Goal: Task Accomplishment & Management: Manage account settings

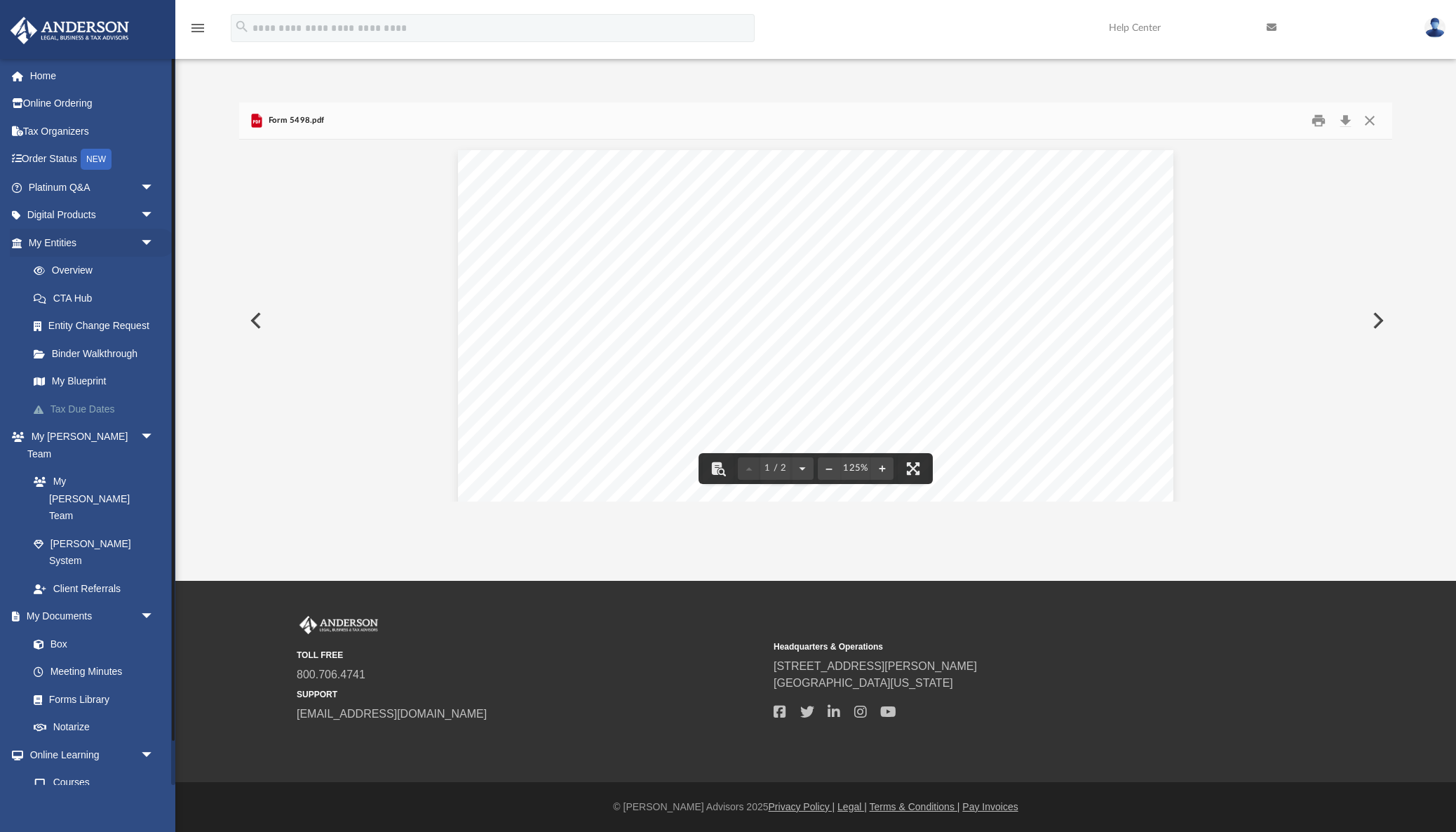
scroll to position [319, 1153]
click at [61, 630] on link "Box" at bounding box center [98, 644] width 156 height 28
click at [1369, 119] on button "Close" at bounding box center [1369, 120] width 25 height 22
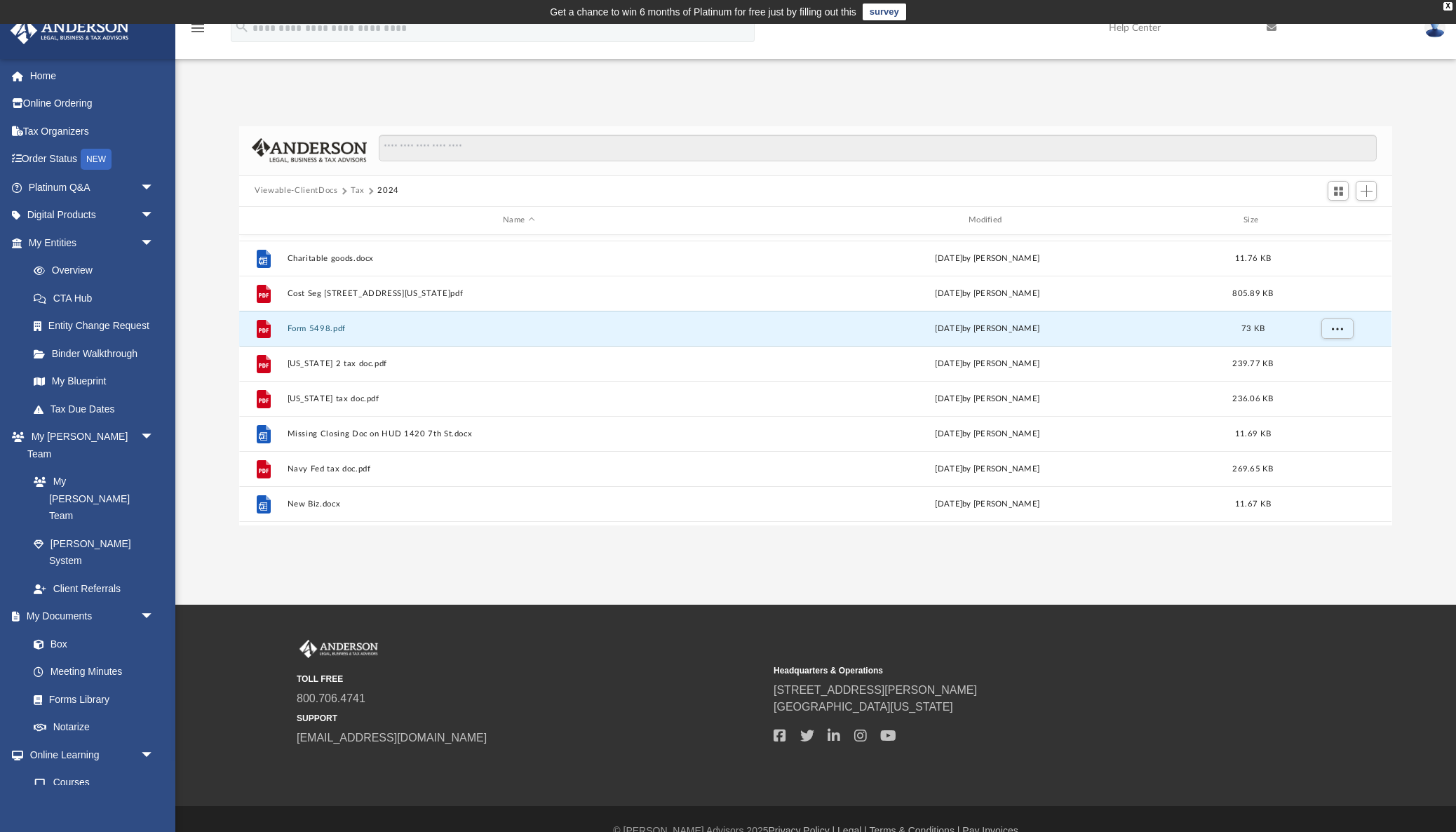
scroll to position [796, 0]
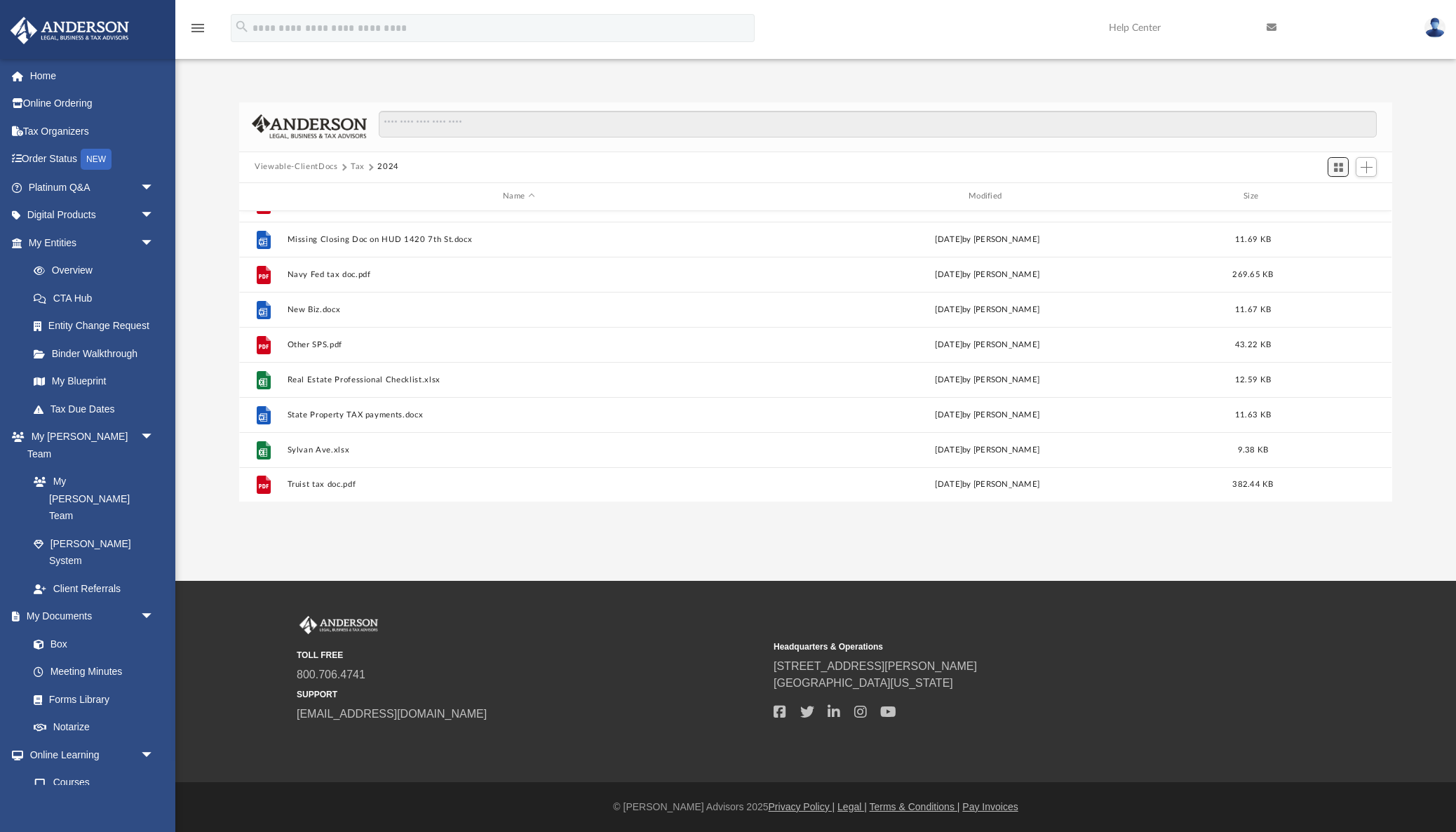
click at [1332, 166] on button "Switch to Grid View" at bounding box center [1337, 167] width 21 height 20
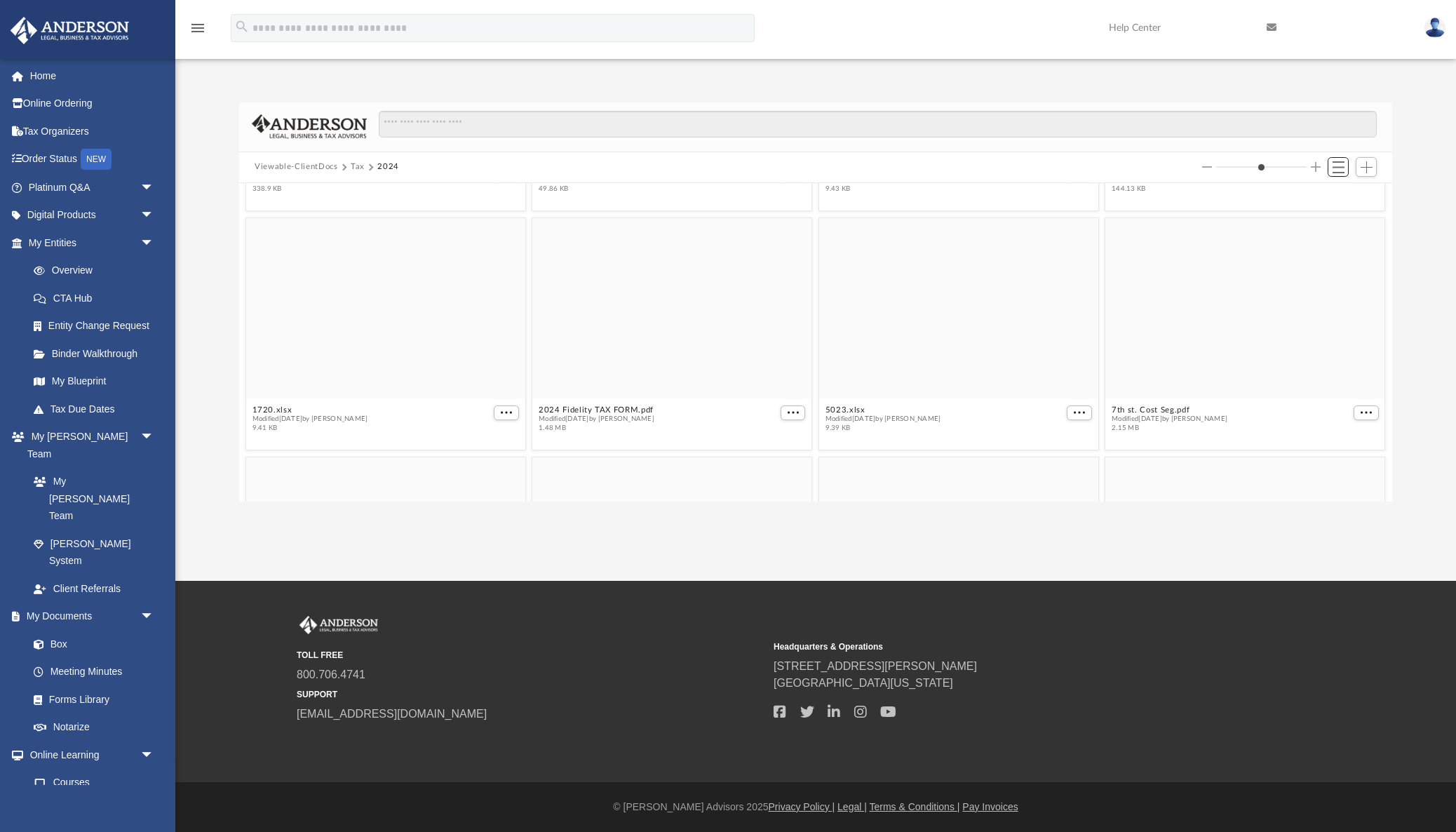
scroll to position [0, 0]
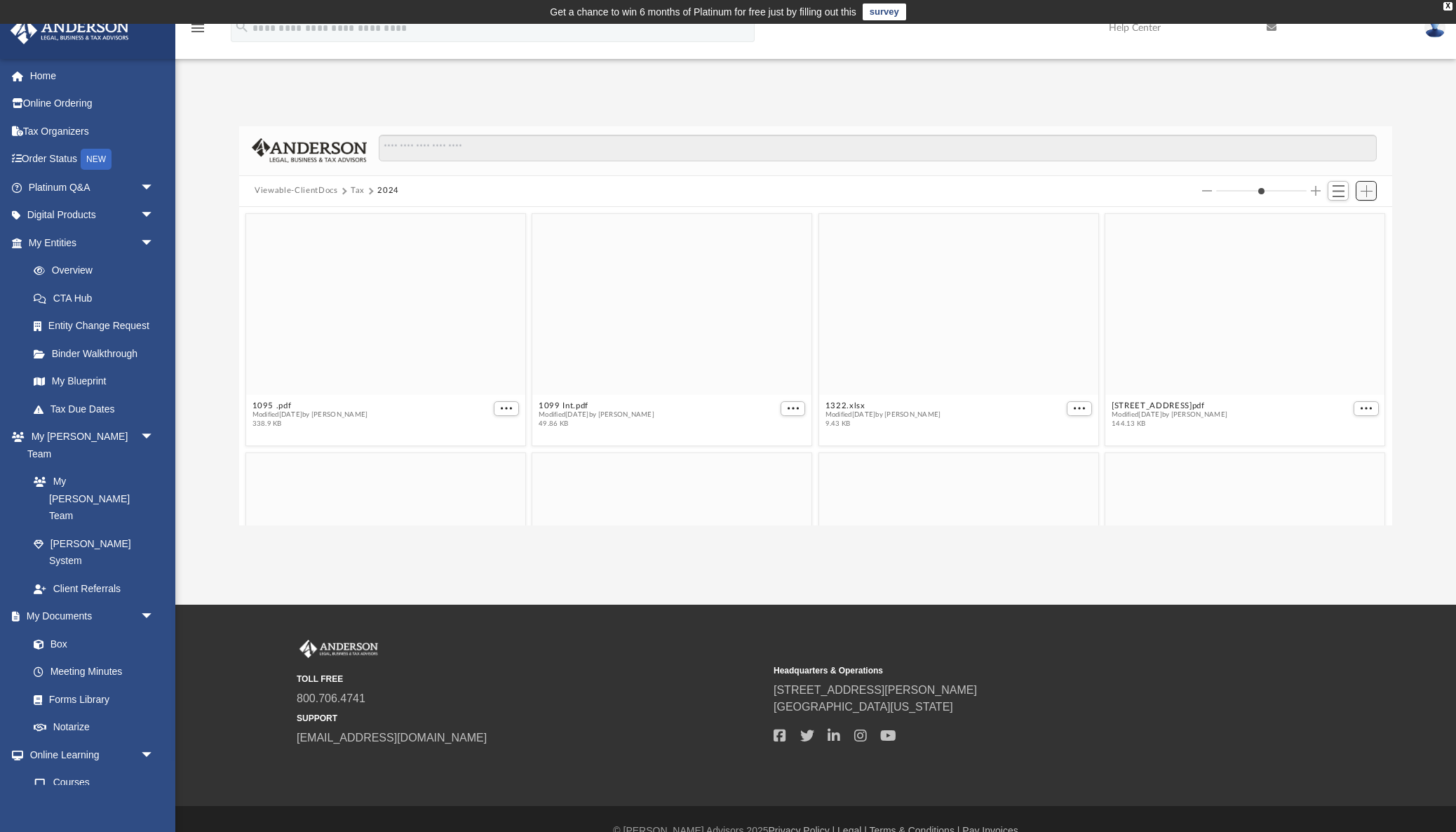
click at [1364, 188] on span "Add" at bounding box center [1366, 191] width 12 height 12
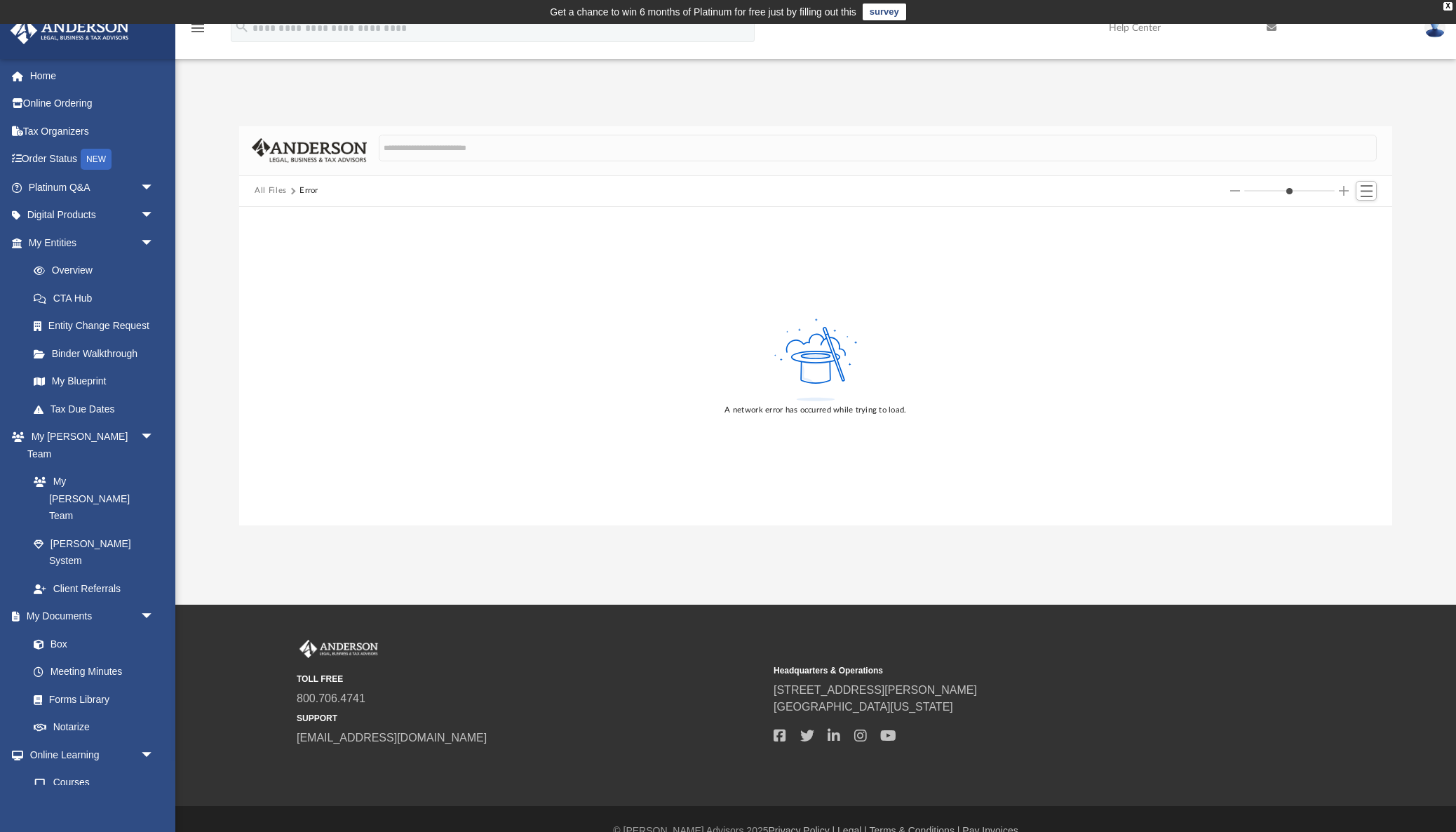
type input "**********"
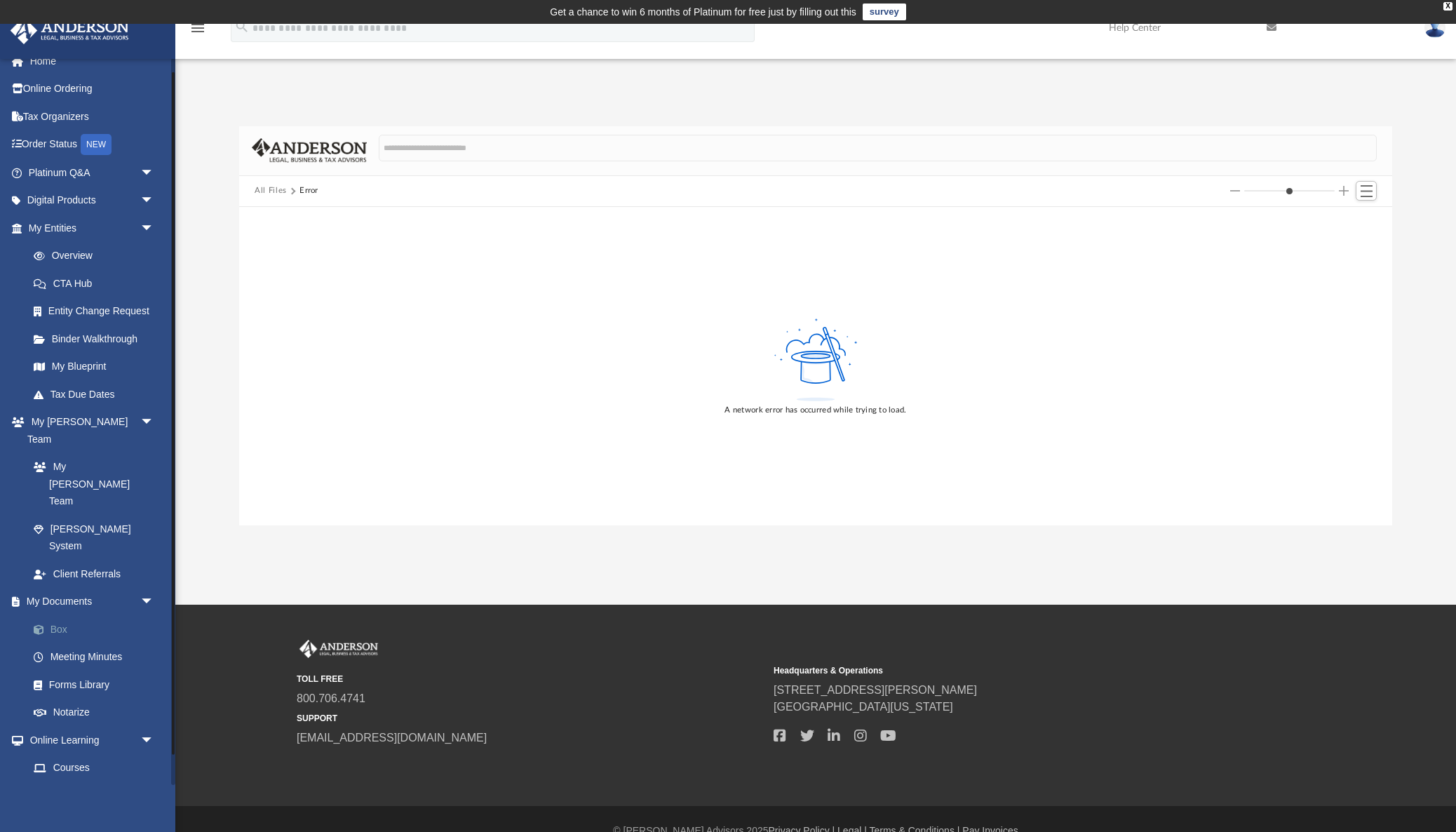
click at [52, 615] on link "Box" at bounding box center [98, 630] width 156 height 28
click at [65, 588] on link "My Documents arrow_drop_down" at bounding box center [93, 602] width 166 height 28
click at [64, 588] on link "My Documents arrow_drop_down" at bounding box center [93, 602] width 166 height 28
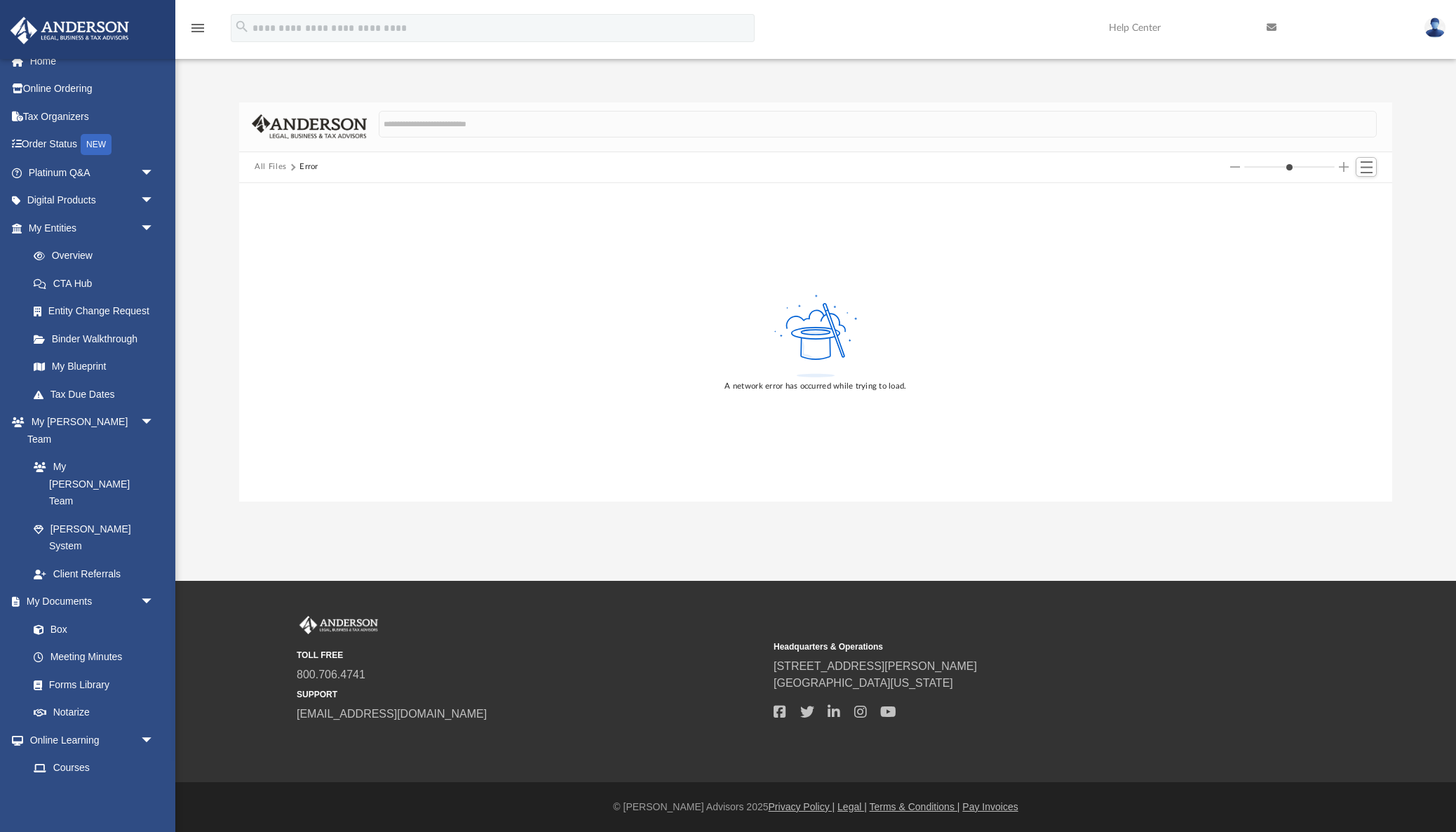
scroll to position [0, 0]
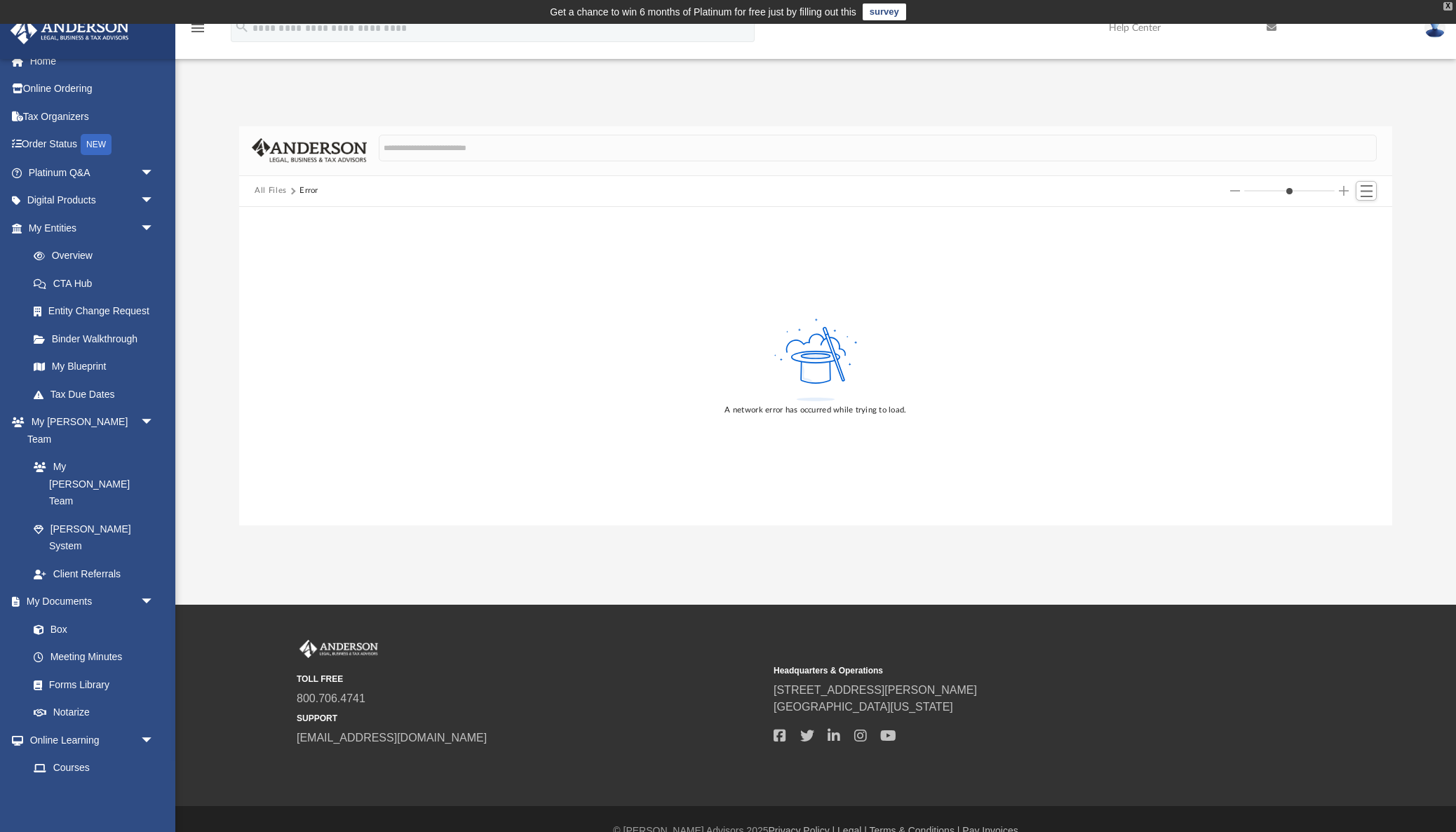
click at [1444, 6] on div "X" at bounding box center [1447, 7] width 9 height 8
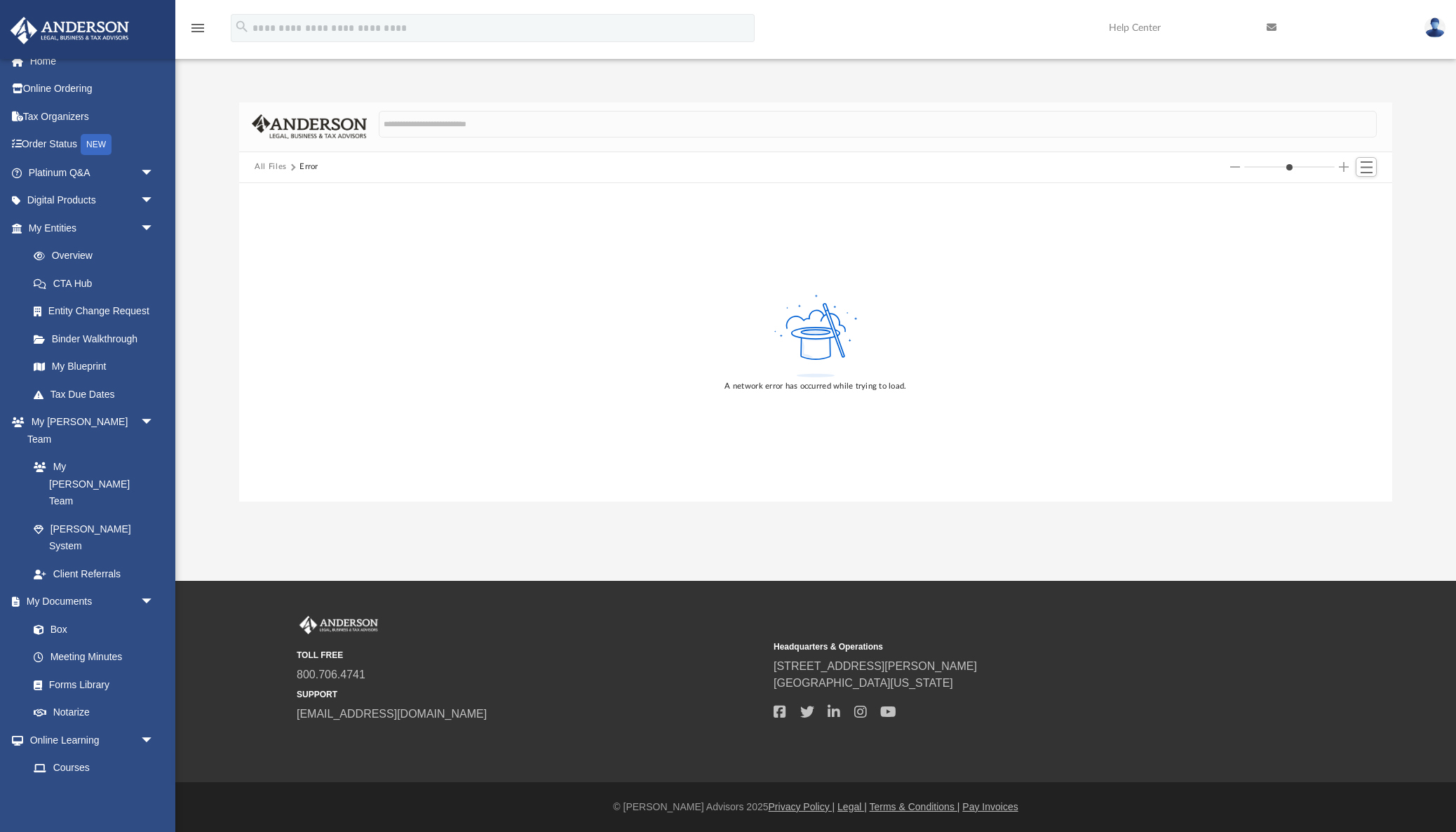
click at [279, 166] on button "All Files" at bounding box center [270, 167] width 32 height 12
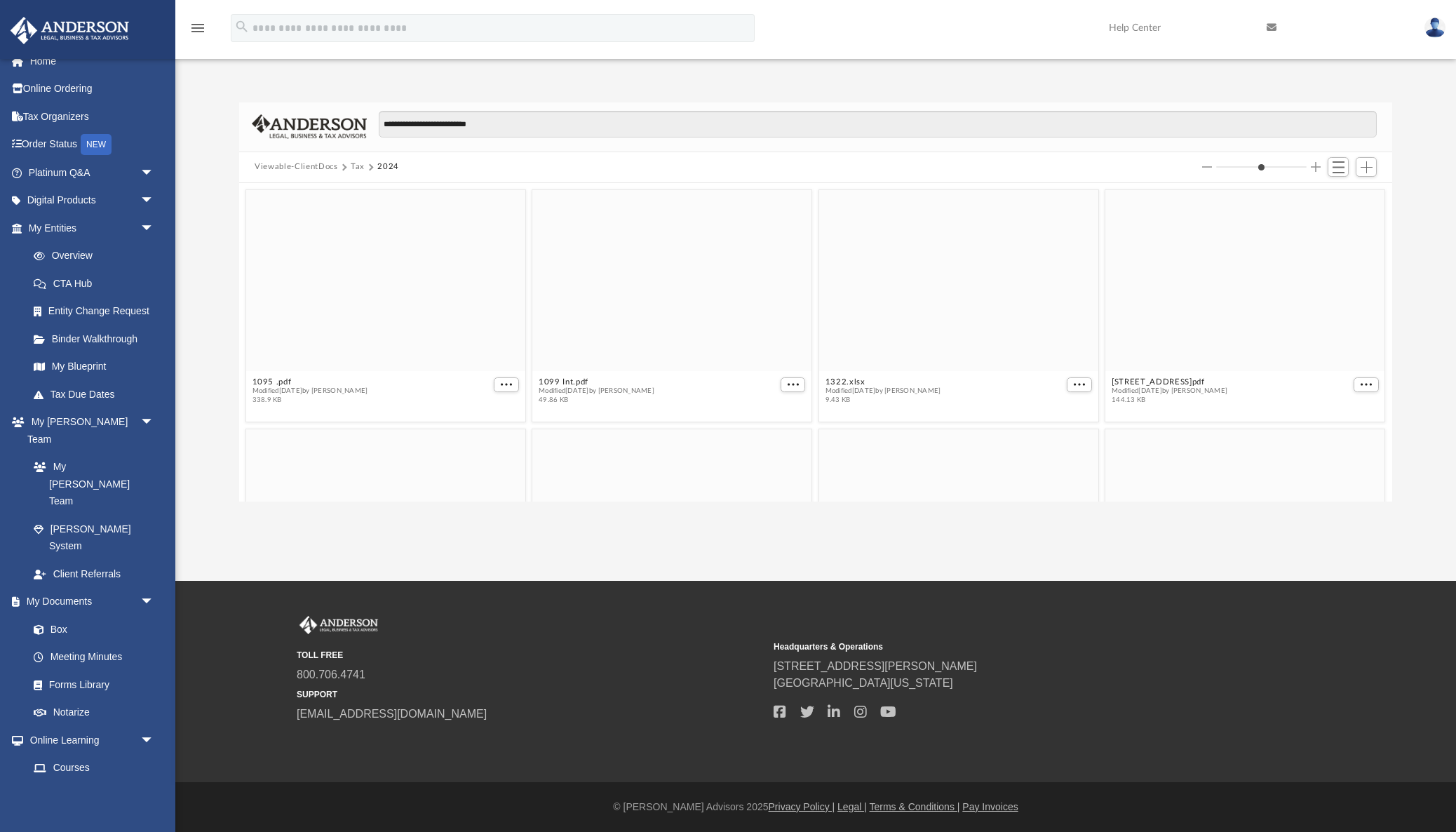
scroll to position [1, 1]
click at [1365, 170] on span "Add" at bounding box center [1366, 167] width 12 height 12
click at [1348, 188] on li "Upload" at bounding box center [1347, 195] width 45 height 15
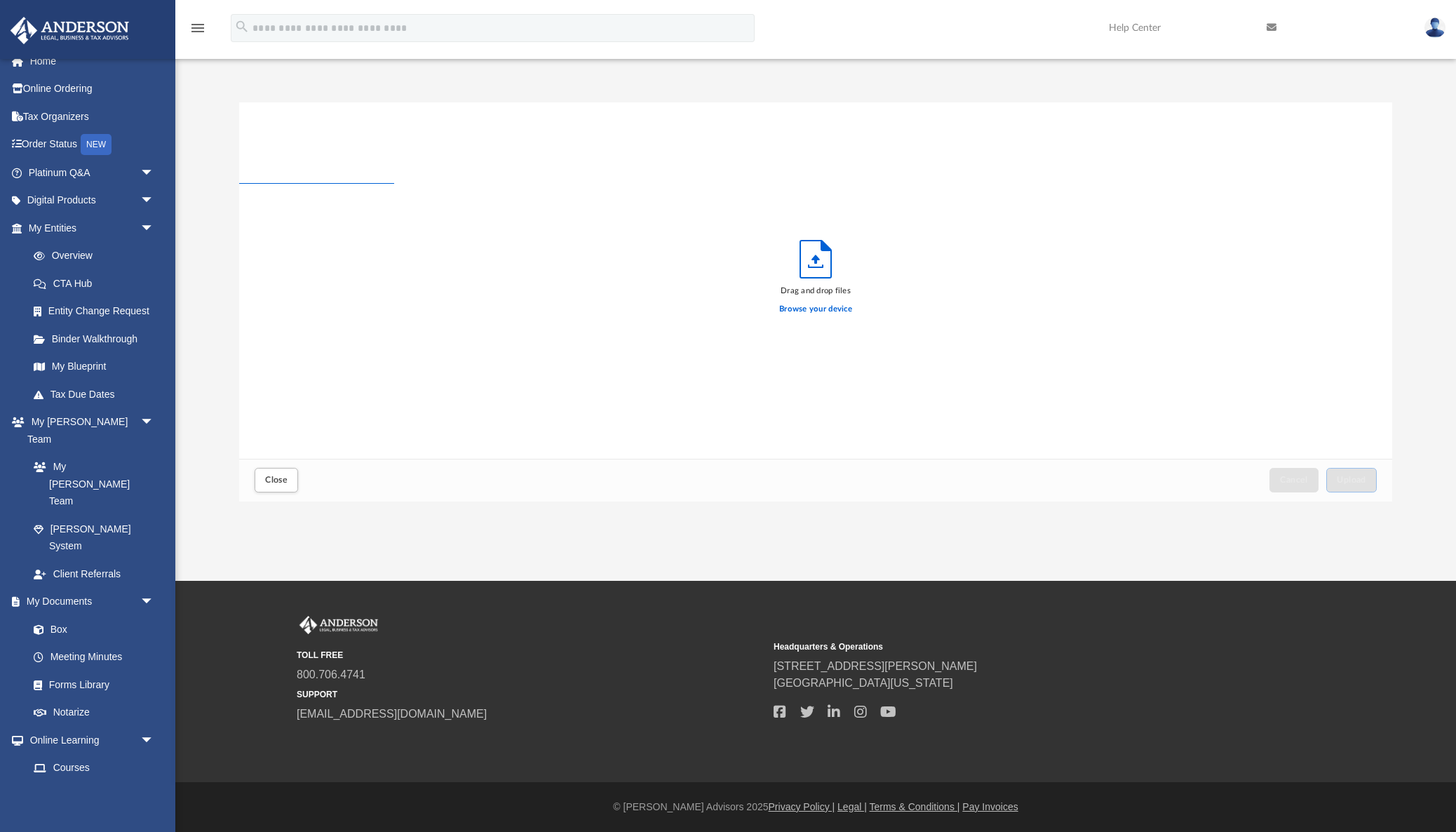
scroll to position [356, 1153]
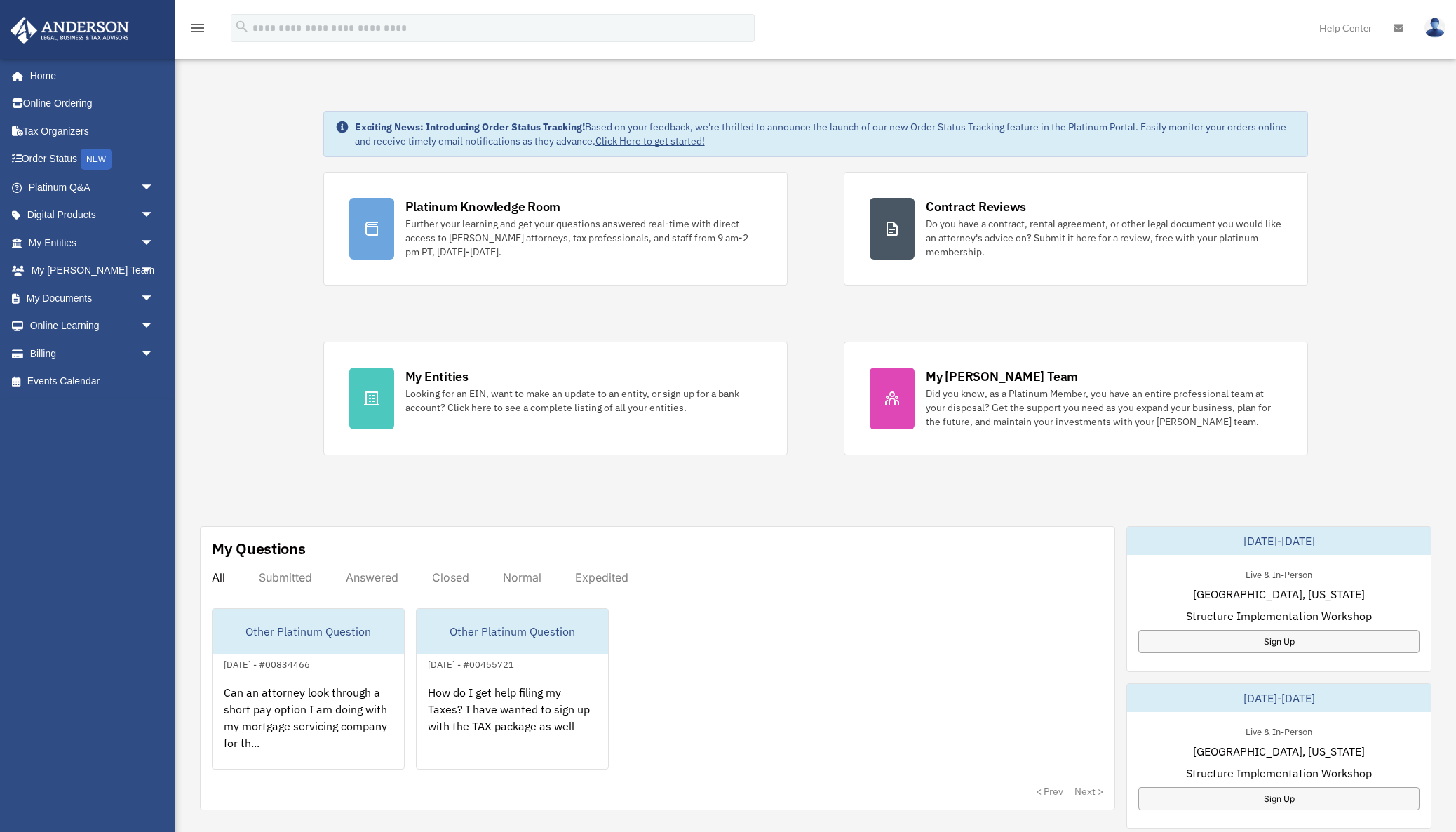
click at [1429, 25] on img at bounding box center [1434, 27] width 21 height 21
click at [128, 284] on link "My Documents arrow_drop_down" at bounding box center [93, 298] width 166 height 28
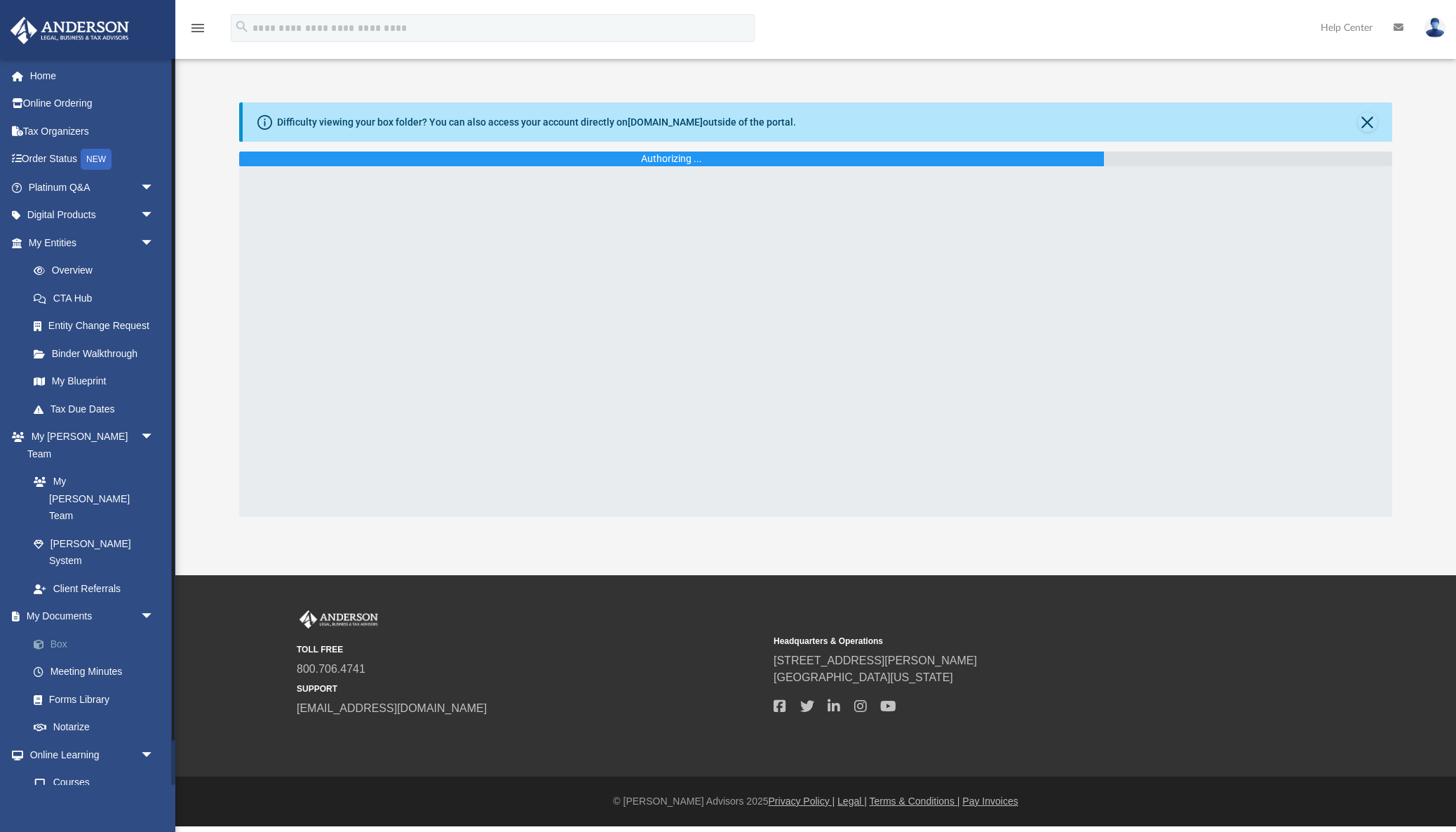
click at [67, 630] on link "Box" at bounding box center [98, 644] width 156 height 28
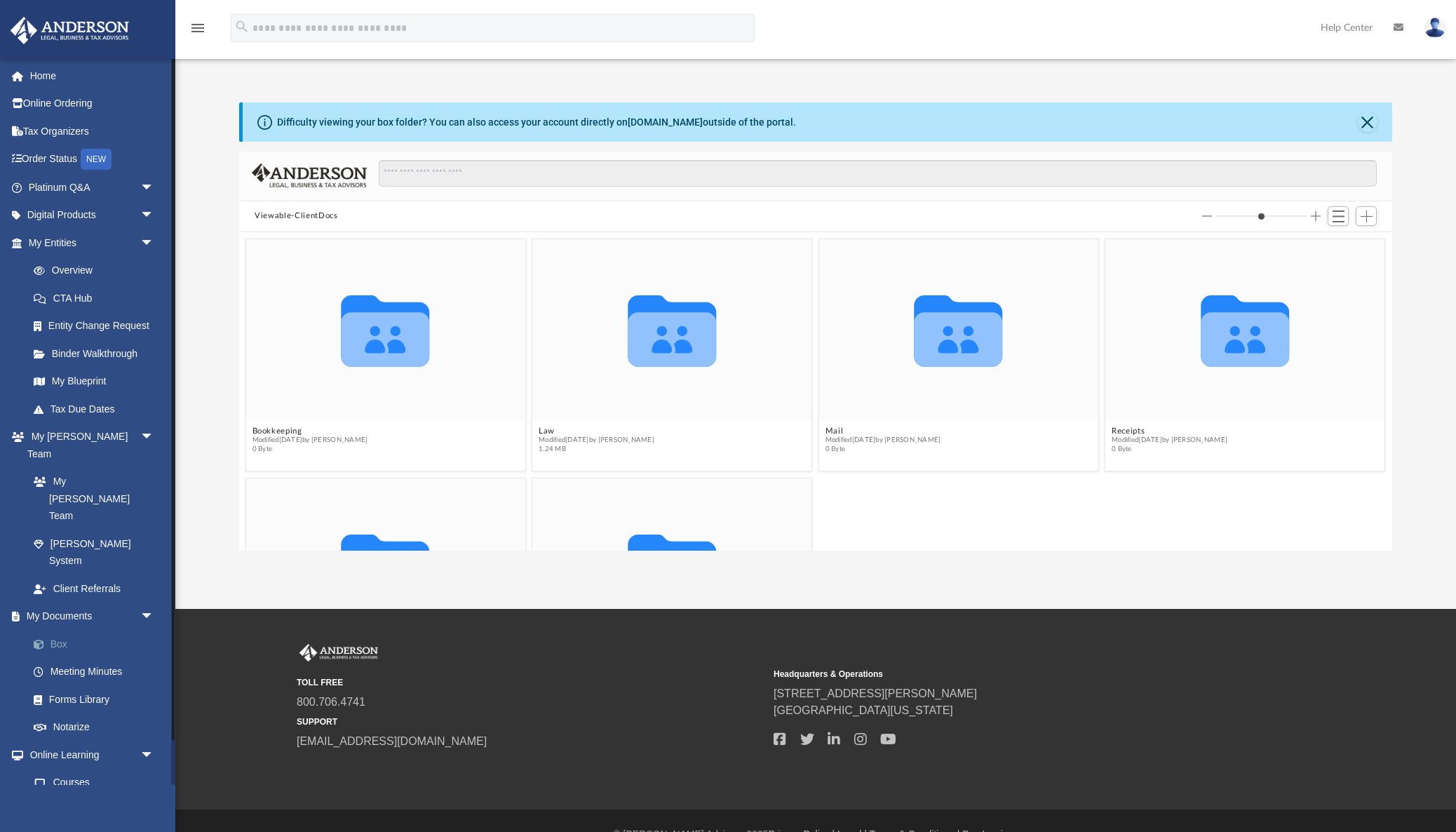
scroll to position [1, 1]
click at [1370, 215] on span "Add" at bounding box center [1366, 217] width 12 height 12
click at [1350, 244] on li "Upload" at bounding box center [1347, 244] width 45 height 15
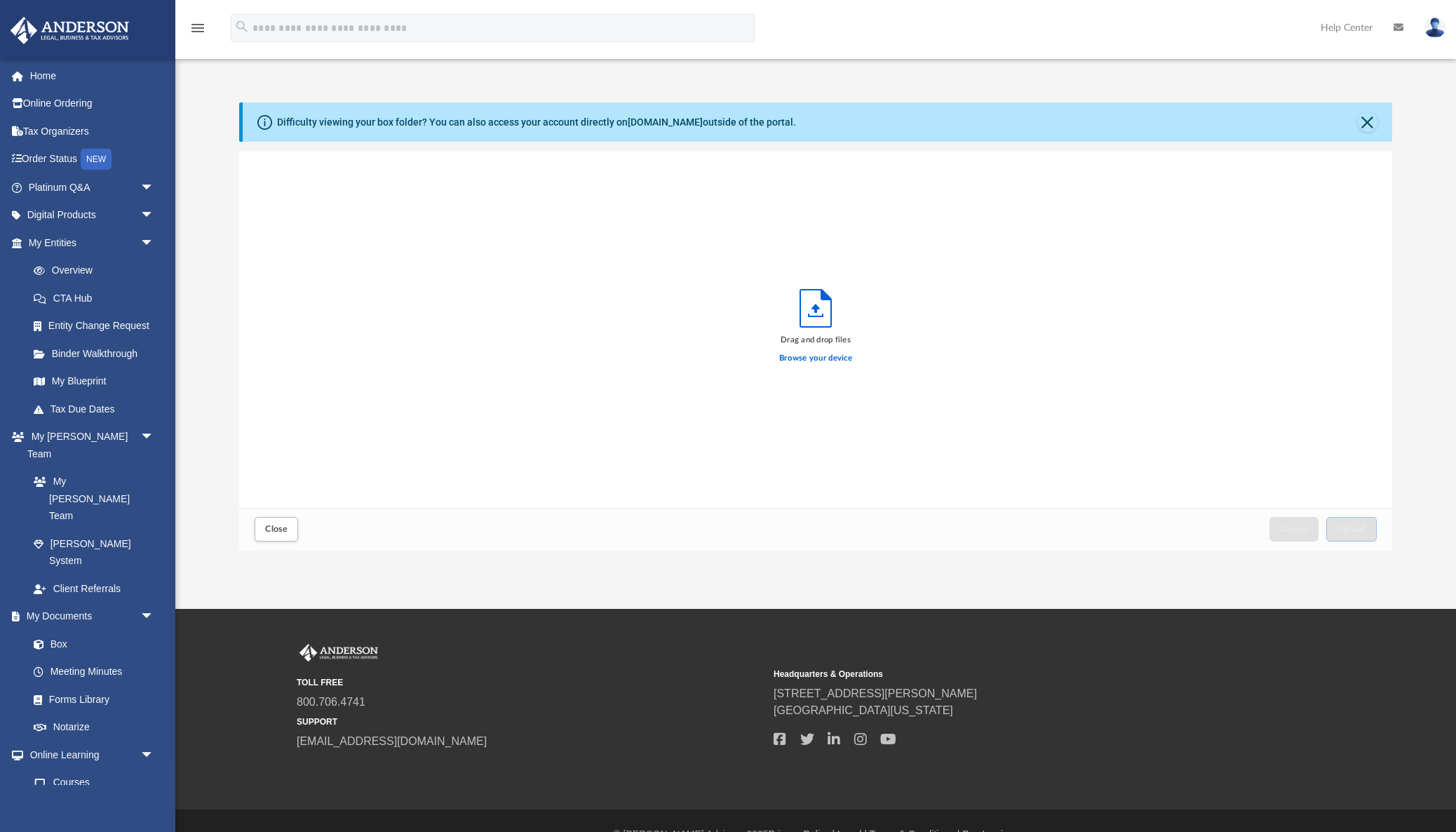
scroll to position [356, 1153]
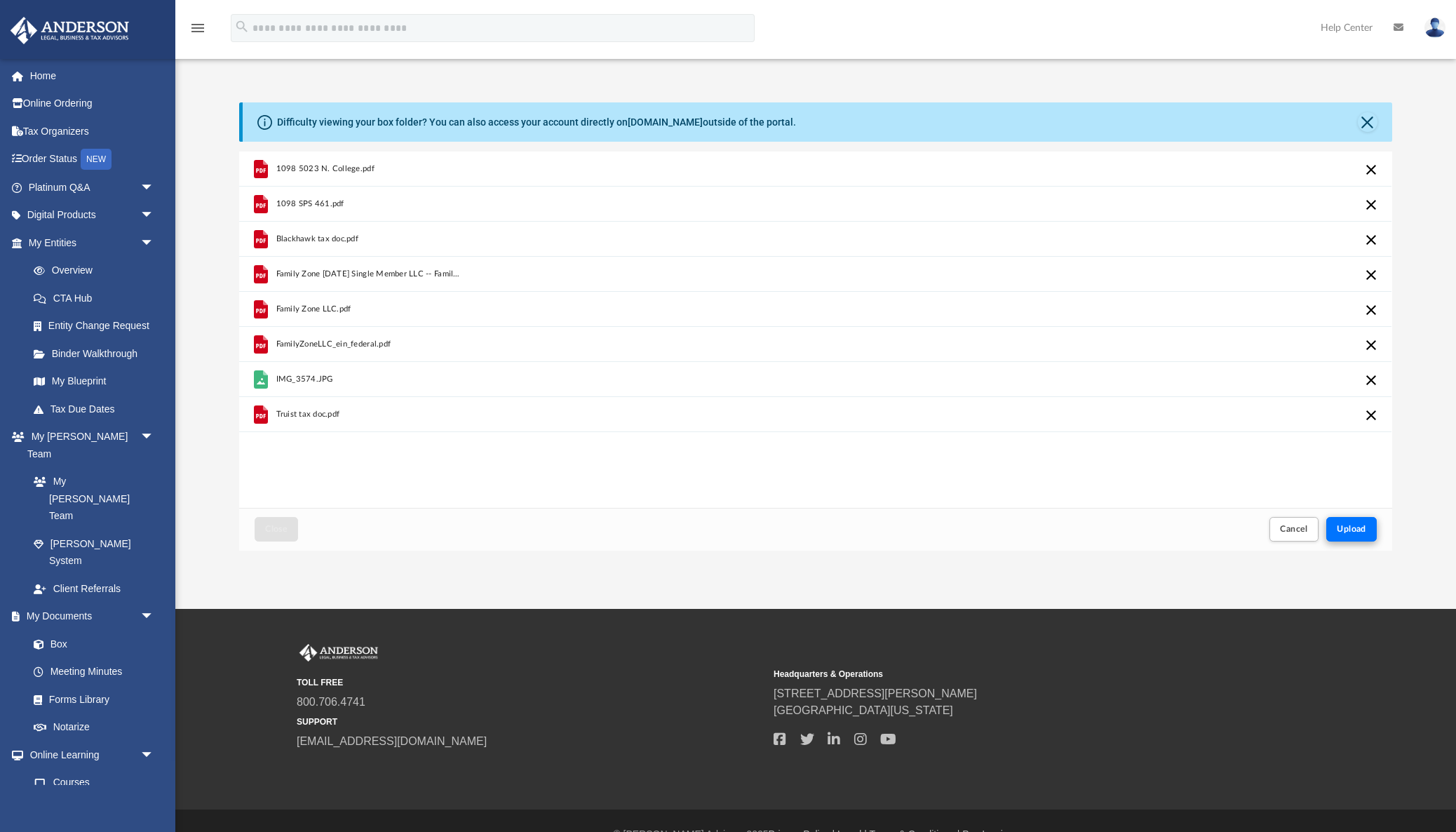
click at [1343, 532] on span "Upload" at bounding box center [1352, 529] width 30 height 8
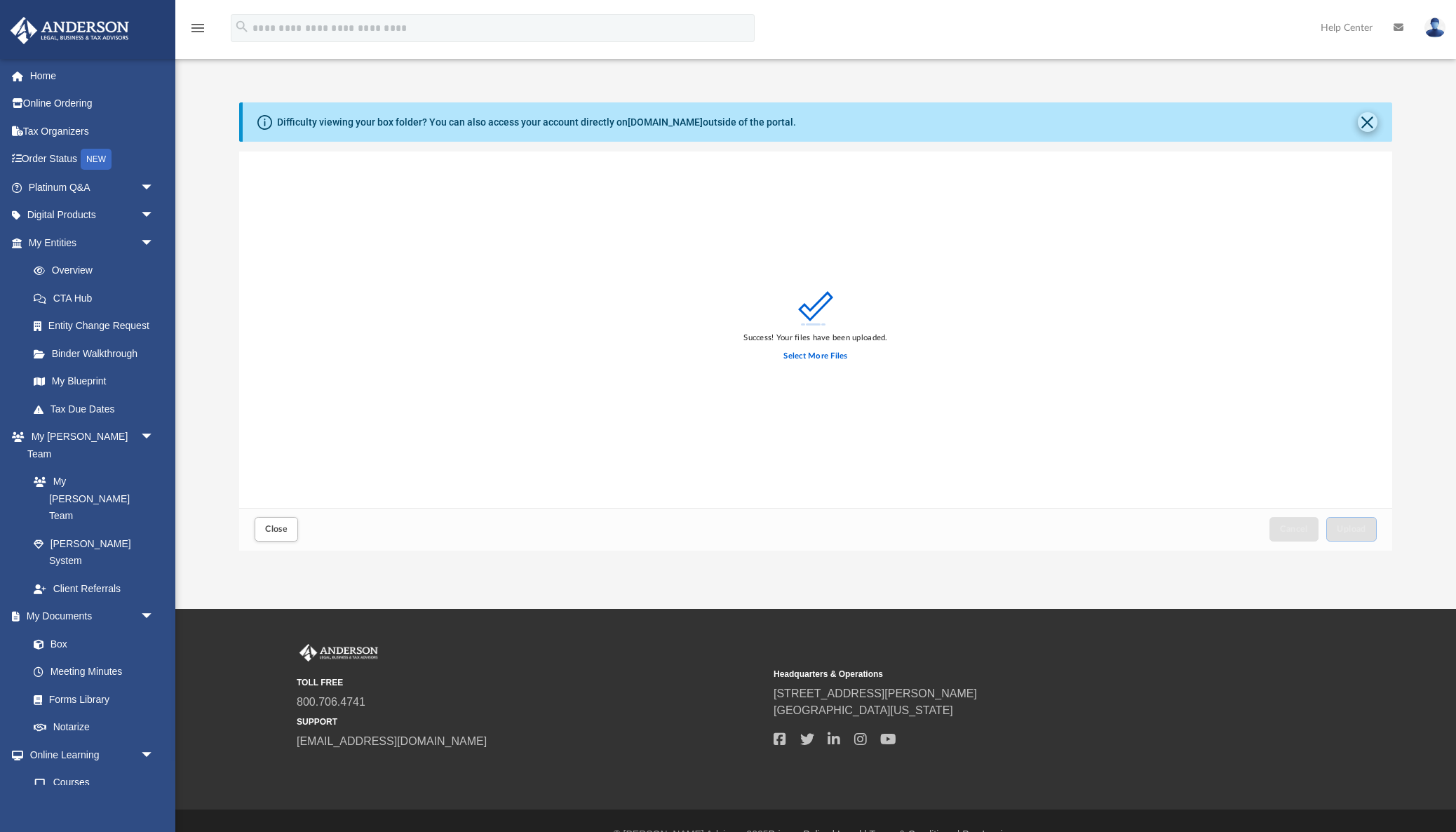
click at [1365, 123] on button "Close" at bounding box center [1367, 122] width 20 height 20
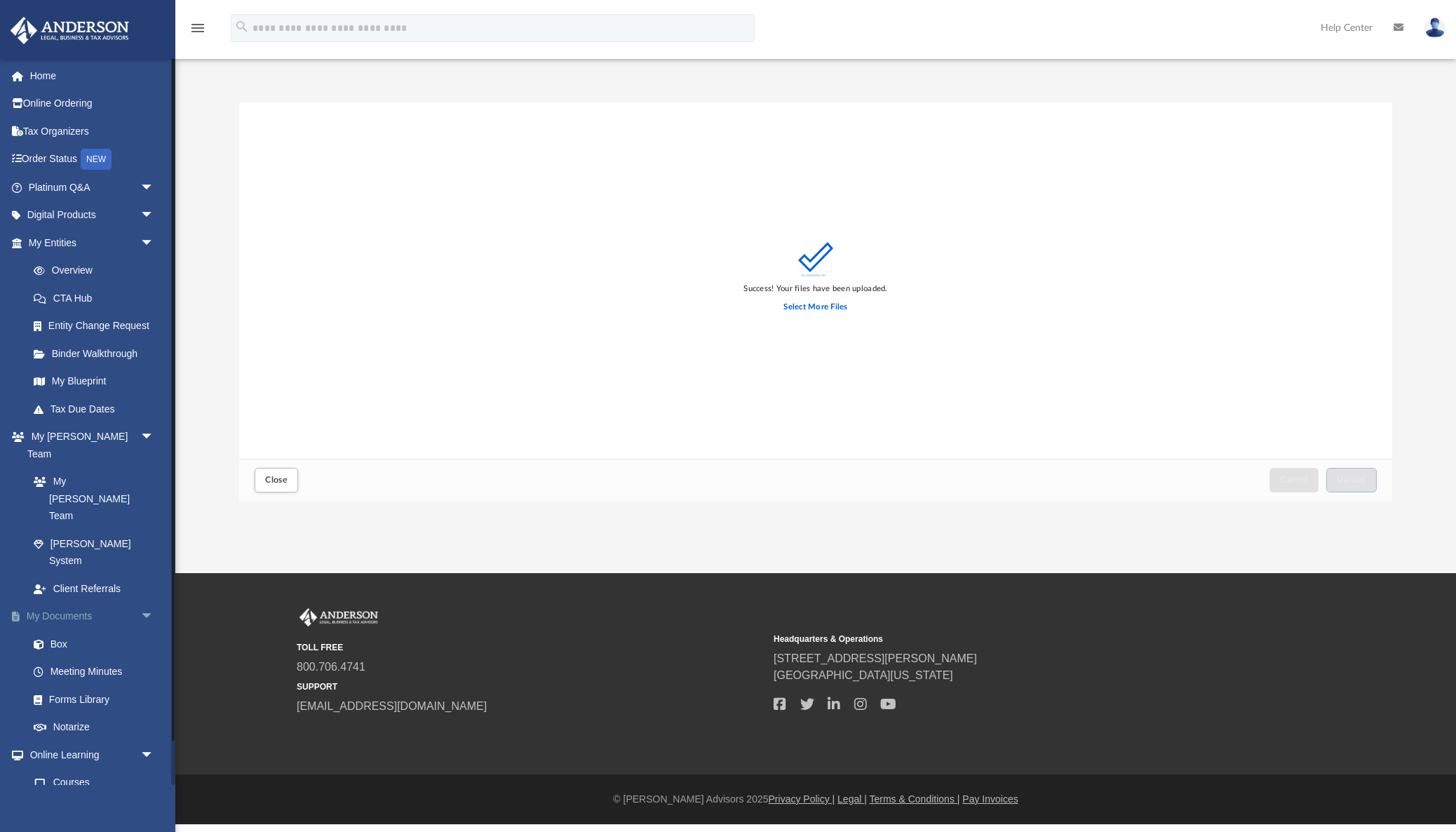
click at [74, 602] on link "My Documents arrow_drop_down" at bounding box center [93, 616] width 166 height 28
click at [279, 477] on span "Close" at bounding box center [276, 479] width 22 height 8
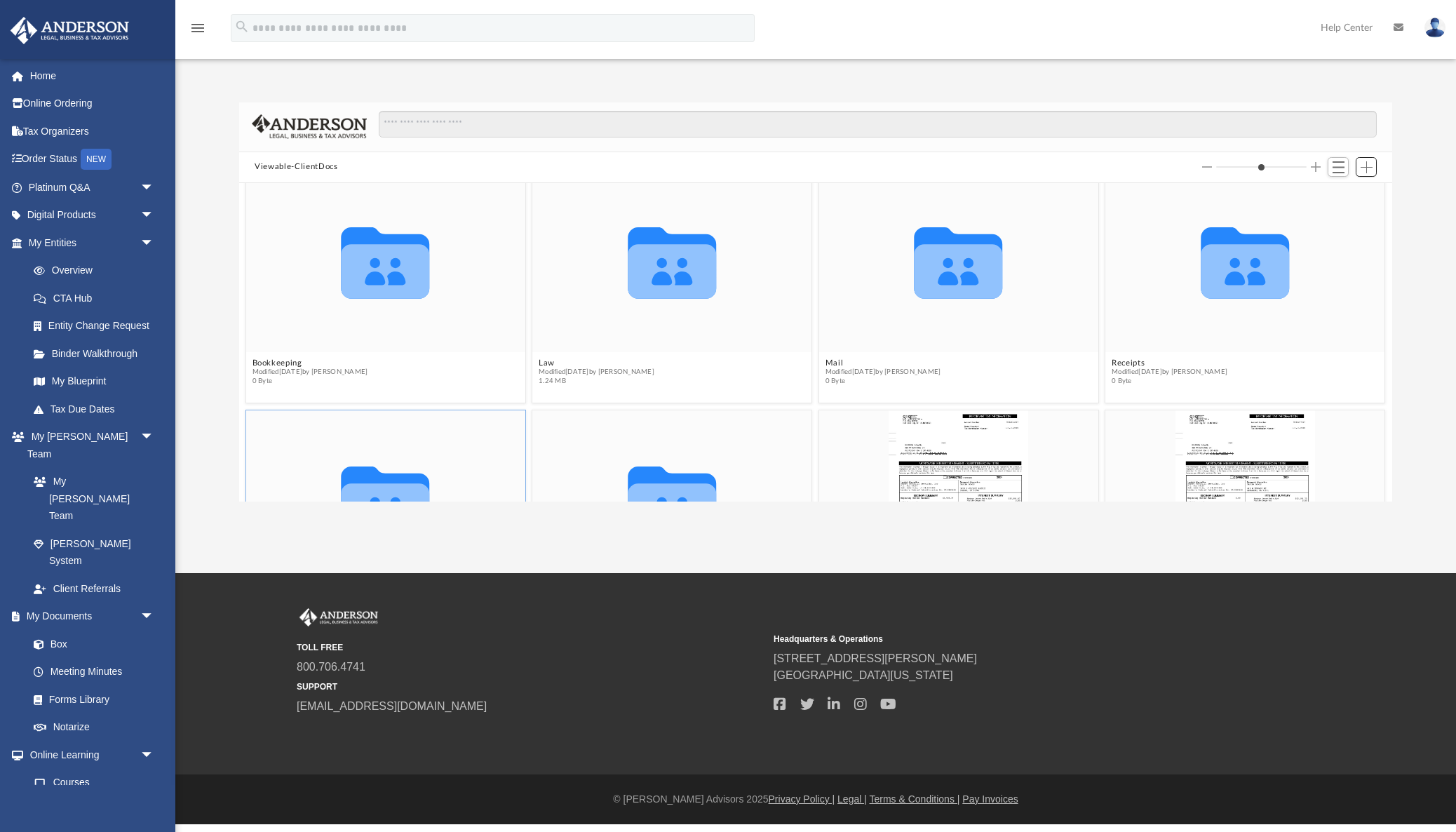
scroll to position [0, 0]
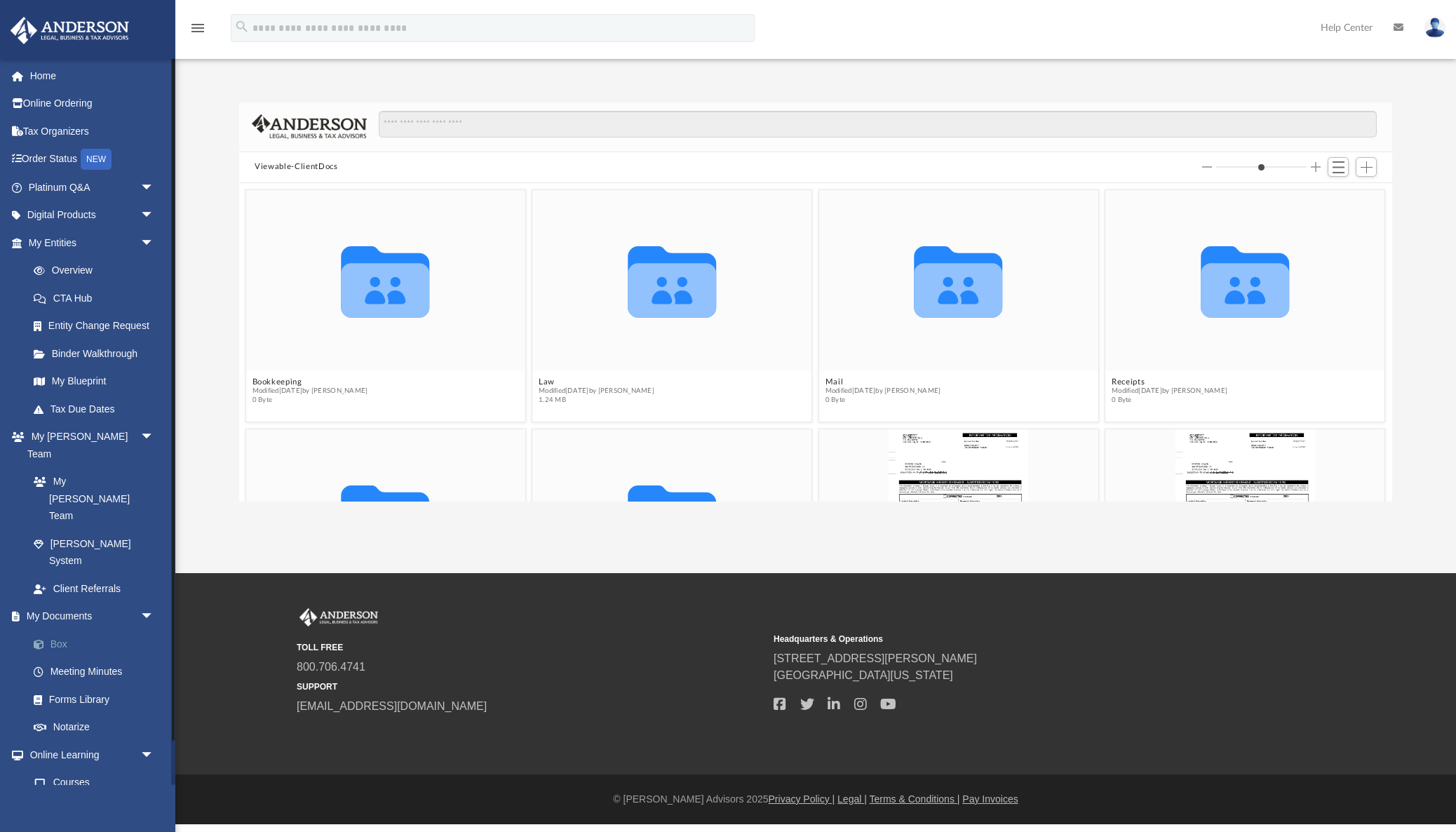
click at [60, 630] on link "Box" at bounding box center [98, 644] width 156 height 28
click at [1344, 168] on span "Switch to List View" at bounding box center [1338, 167] width 12 height 12
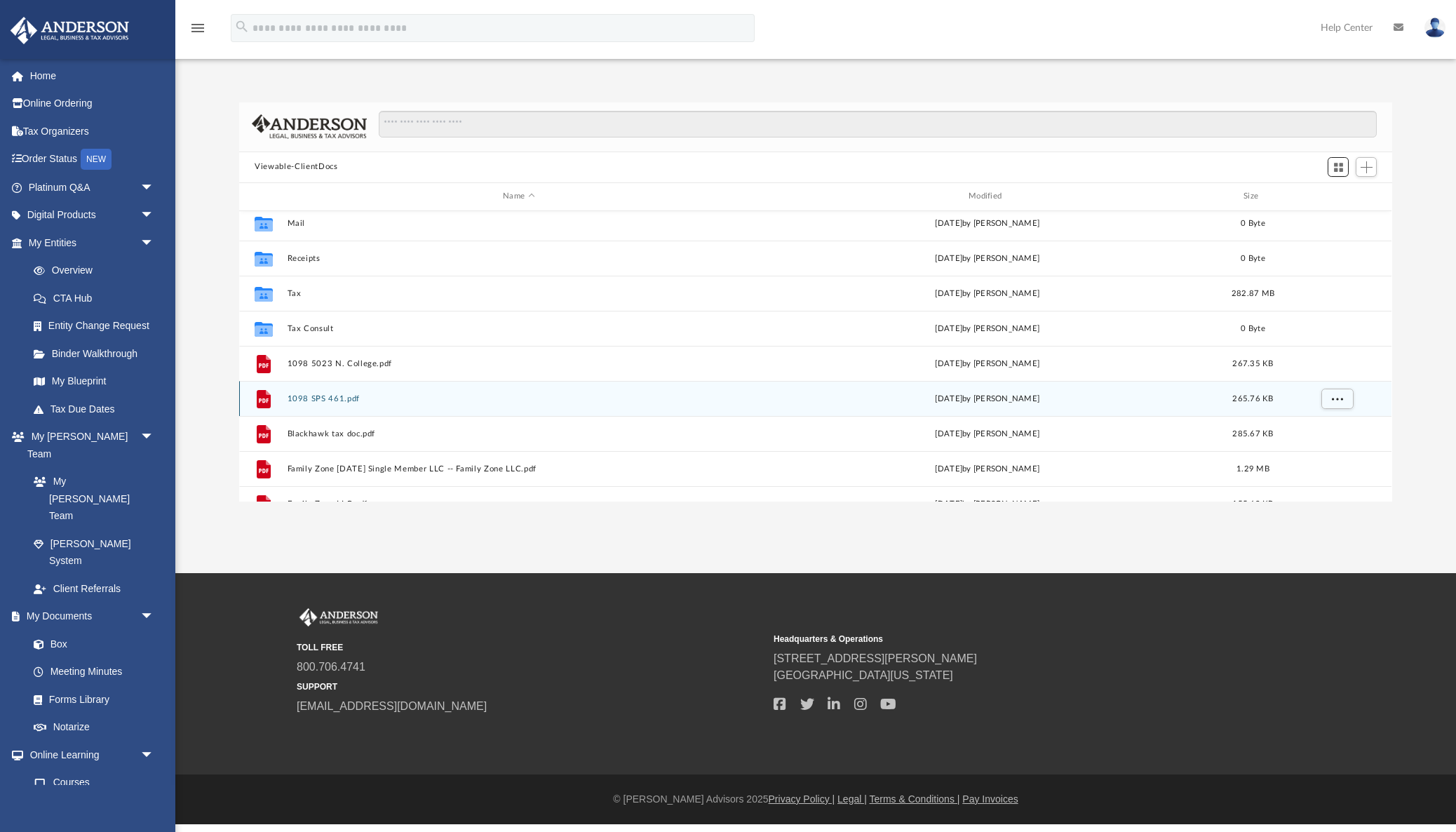
scroll to position [200, 0]
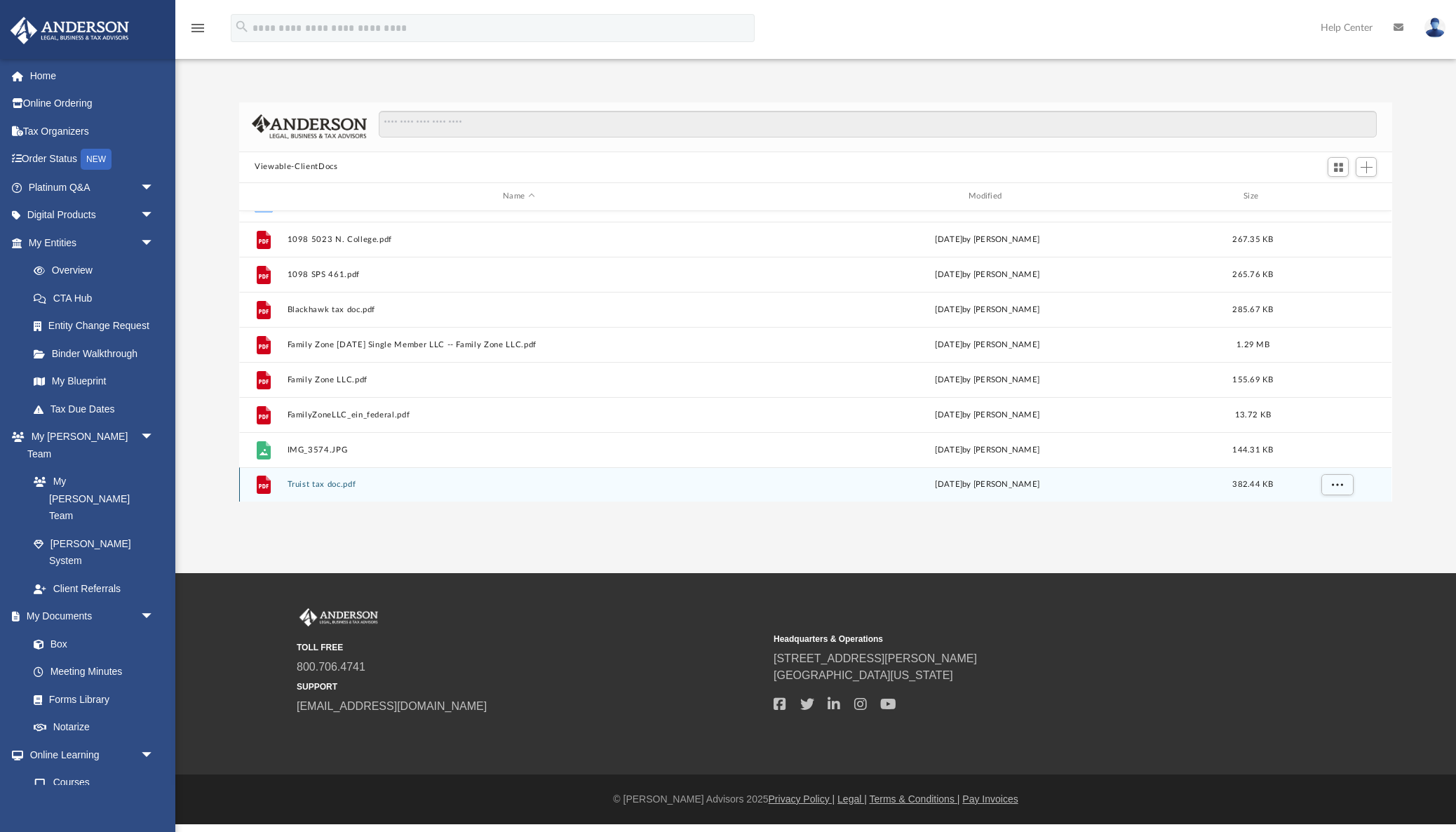
click at [573, 493] on div "File Truist tax doc.pdf today by Brady Bowen 382.44 KB" at bounding box center [814, 484] width 1152 height 35
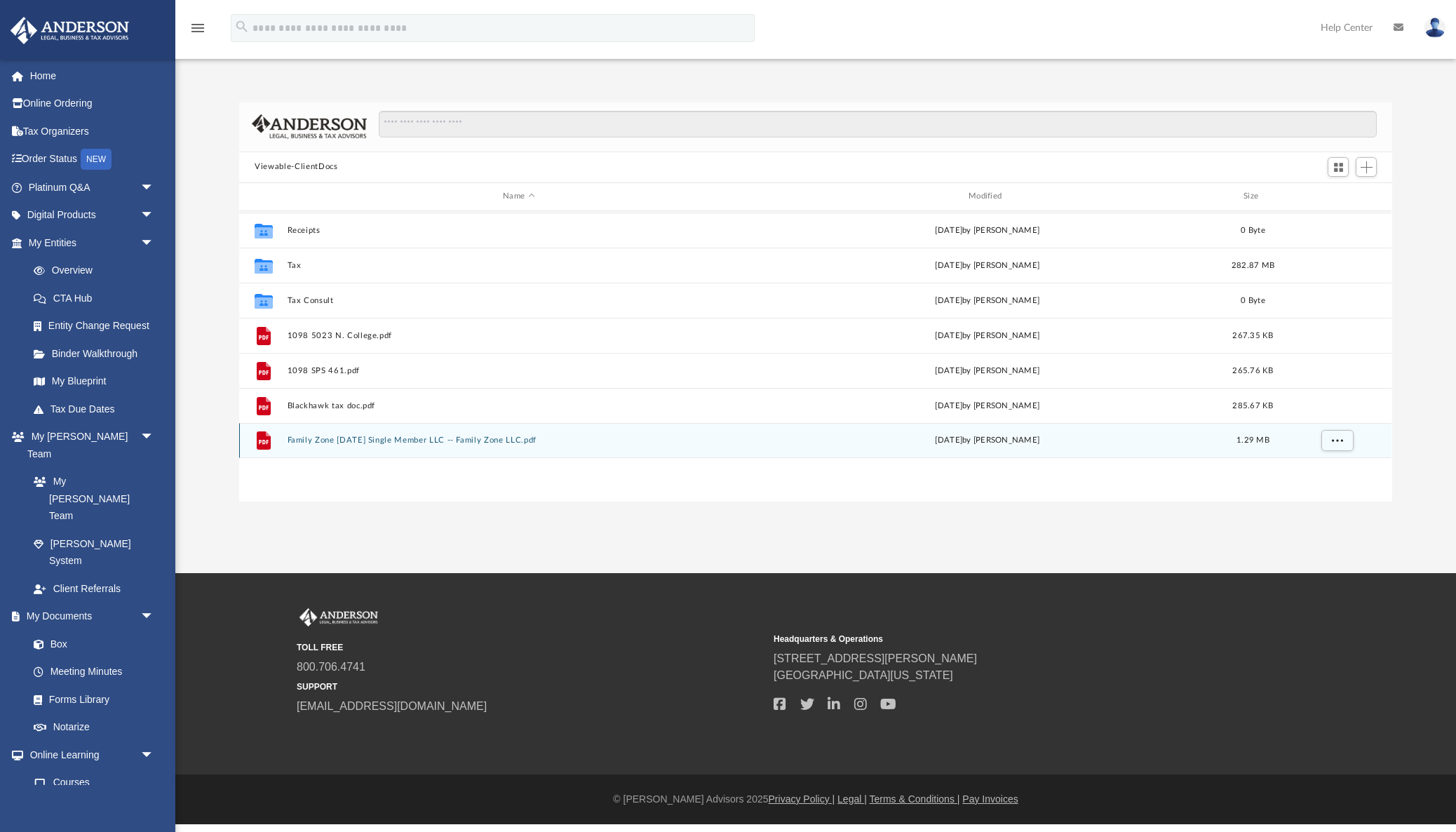
scroll to position [0, 0]
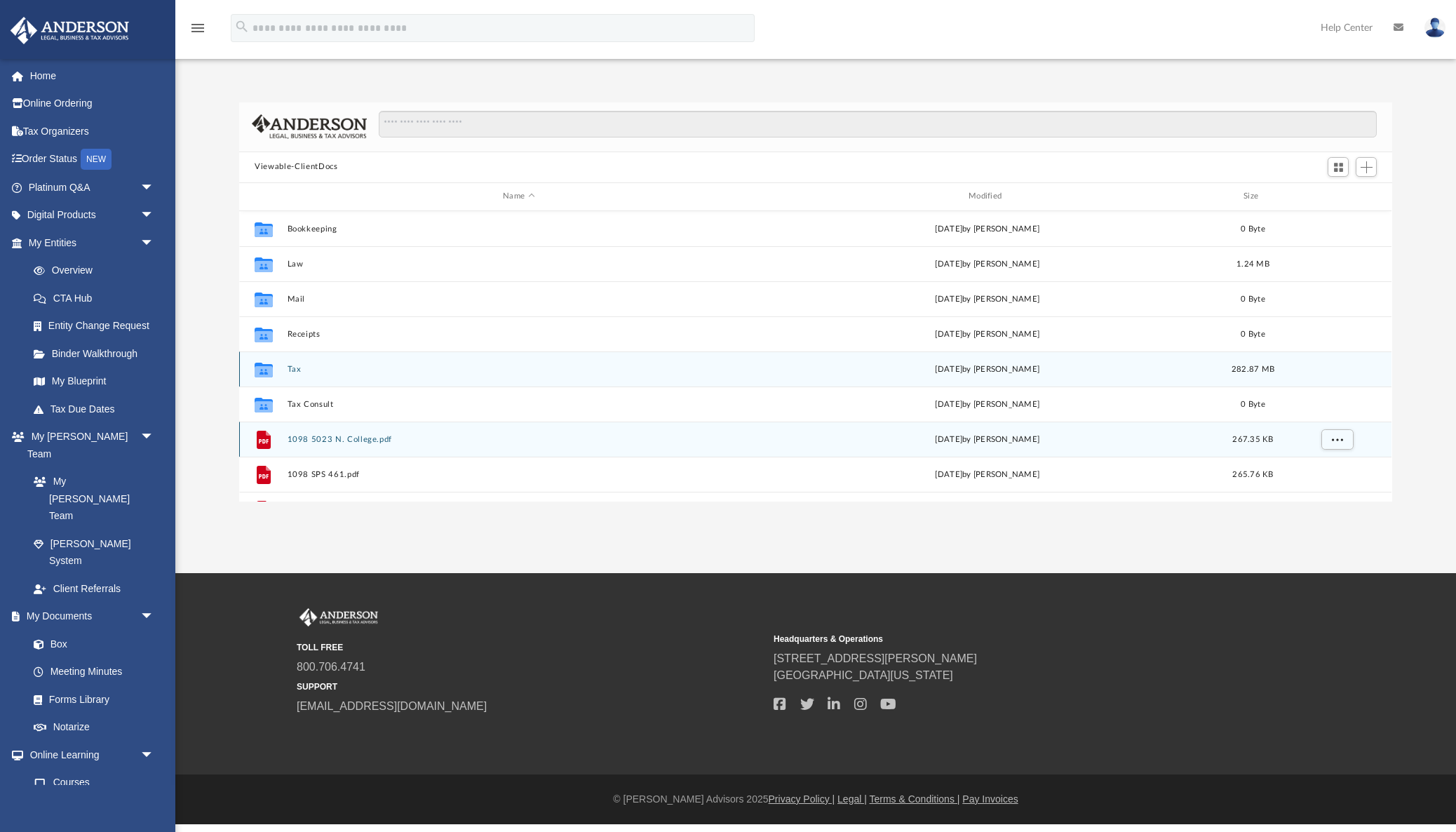
drag, startPoint x: 356, startPoint y: 436, endPoint x: 323, endPoint y: 366, distance: 77.4
click at [323, 366] on div "Collaborated Folder Bookkeeping Mon Apr 24 2023 by Nichole Thompson 0 Byte Coll…" at bounding box center [814, 457] width 1152 height 491
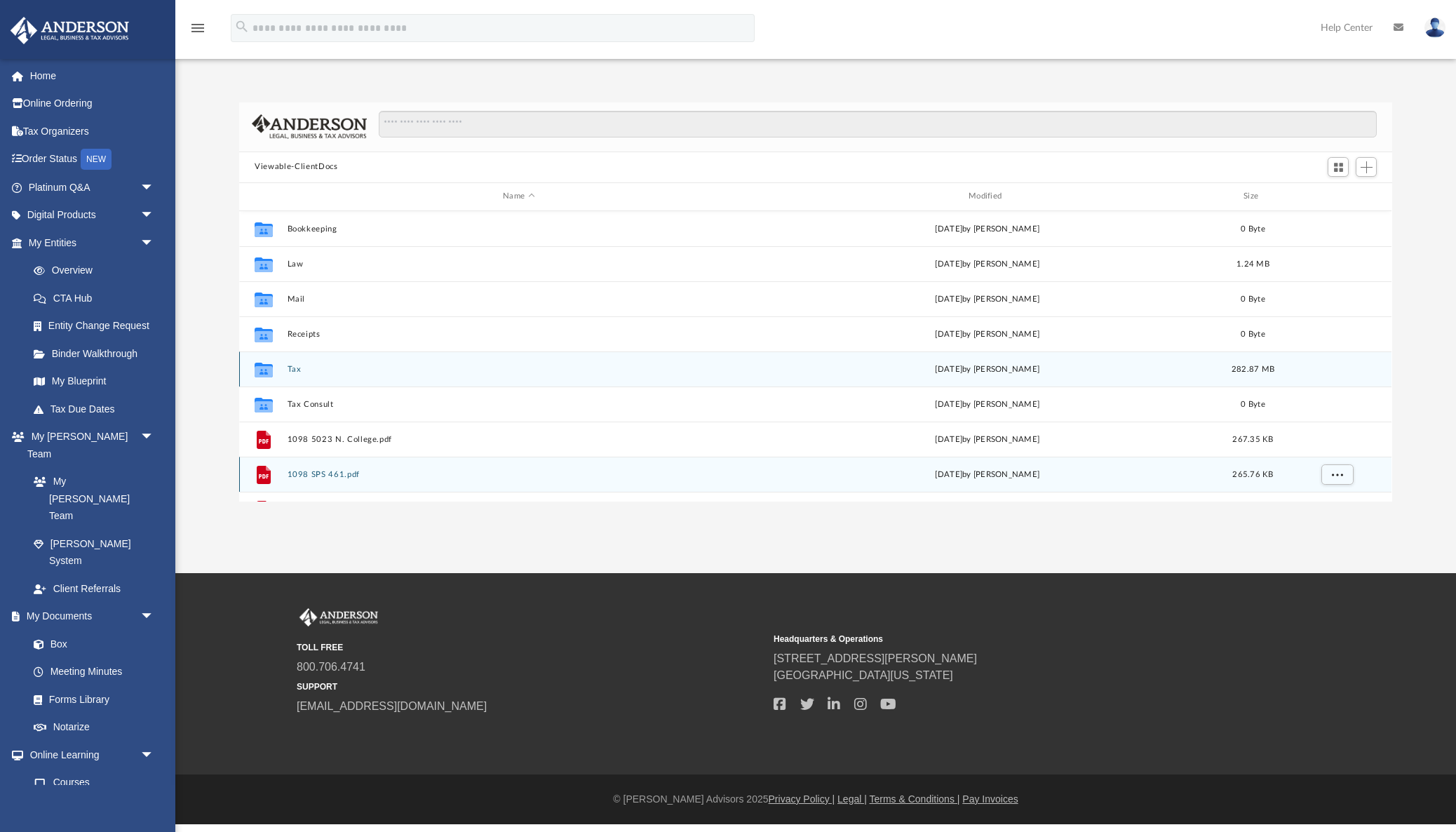
drag, startPoint x: 304, startPoint y: 474, endPoint x: 294, endPoint y: 368, distance: 106.5
click at [294, 368] on div "Collaborated Folder Bookkeeping Mon Apr 24 2023 by Nichole Thompson 0 Byte Coll…" at bounding box center [814, 457] width 1152 height 491
click at [1333, 471] on span "More options" at bounding box center [1337, 474] width 12 height 7
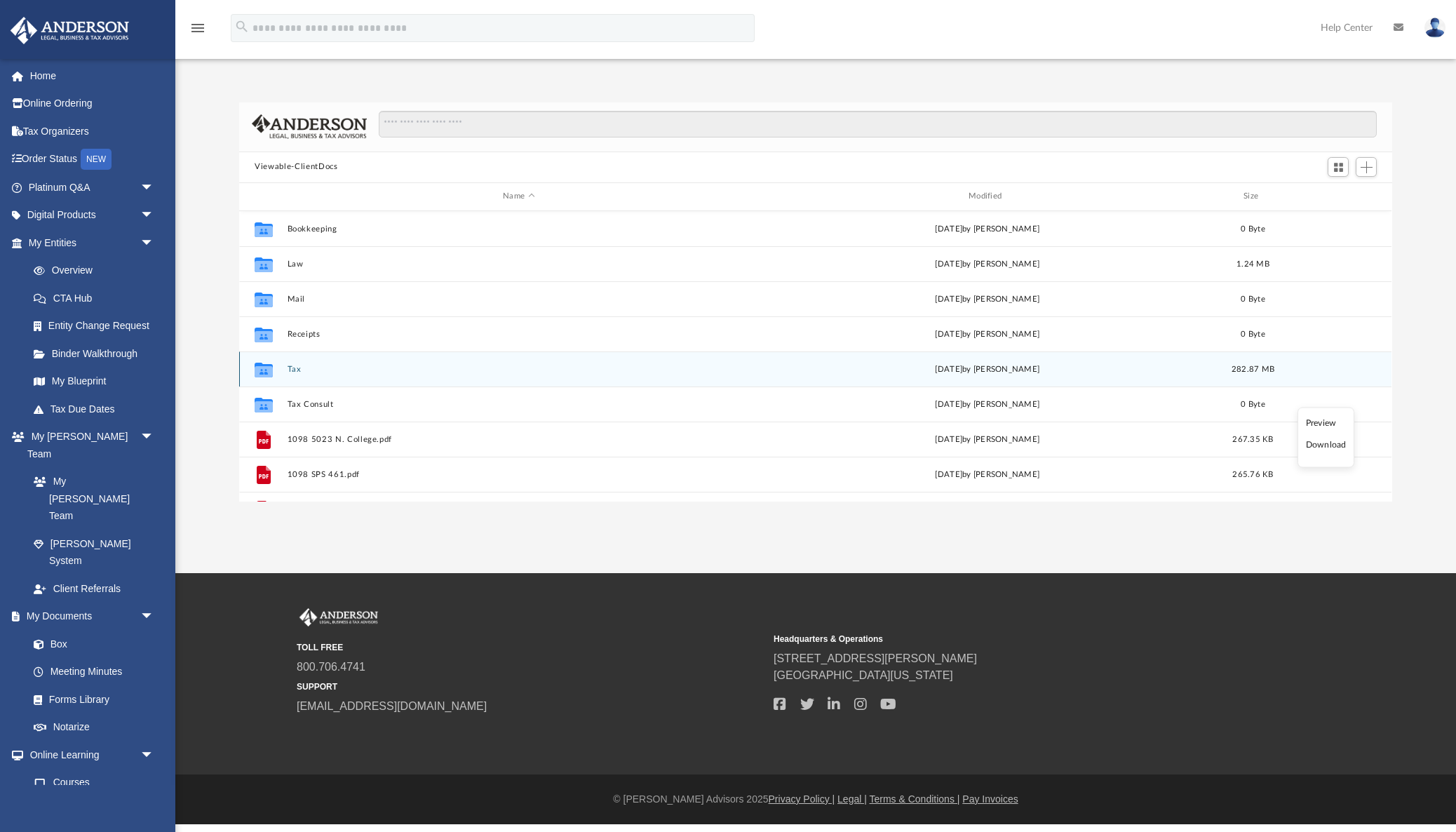
click at [292, 367] on button "Tax" at bounding box center [519, 368] width 463 height 9
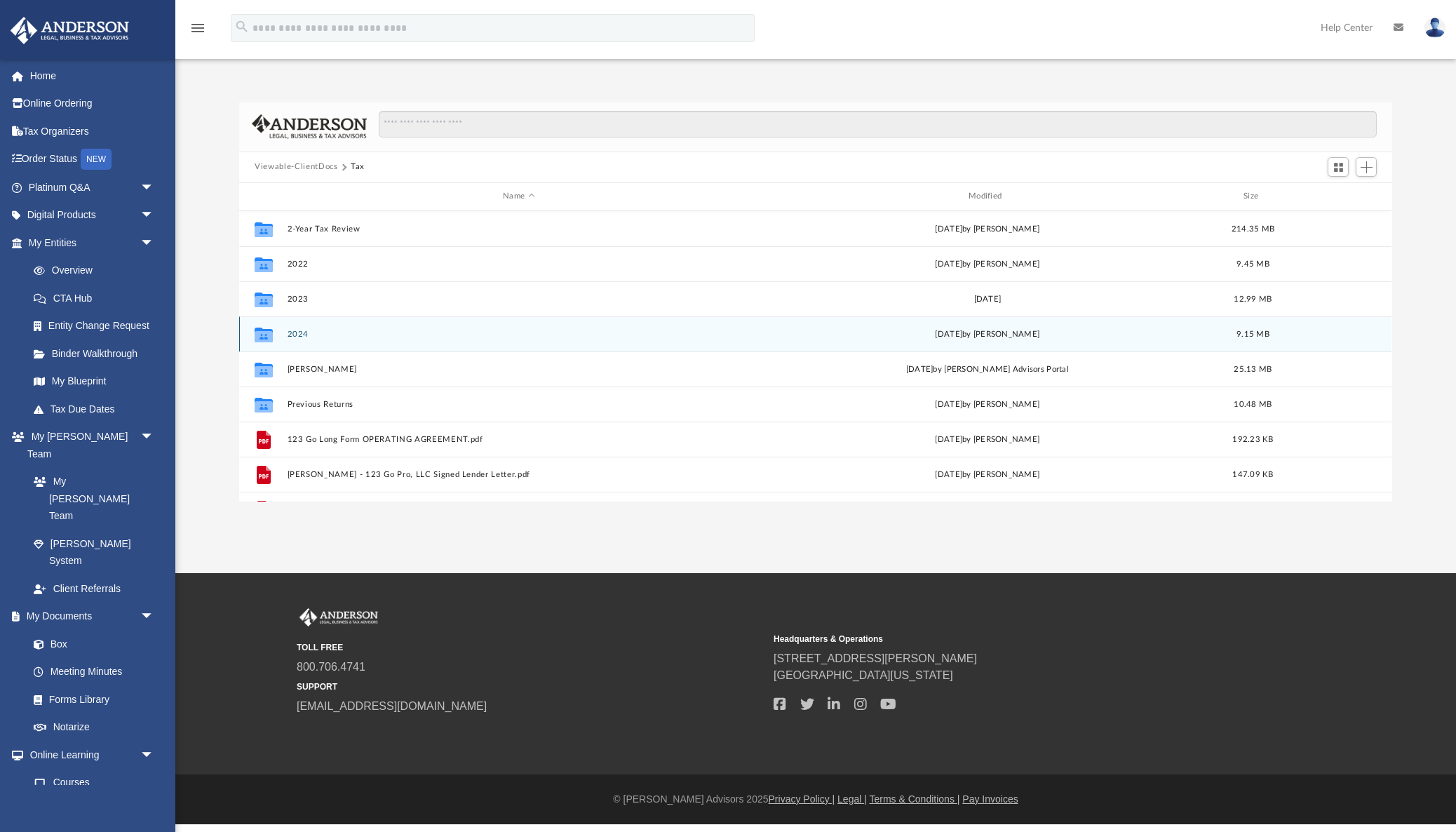
drag, startPoint x: 293, startPoint y: 333, endPoint x: 301, endPoint y: 329, distance: 8.9
click at [293, 333] on button "2024" at bounding box center [519, 333] width 463 height 9
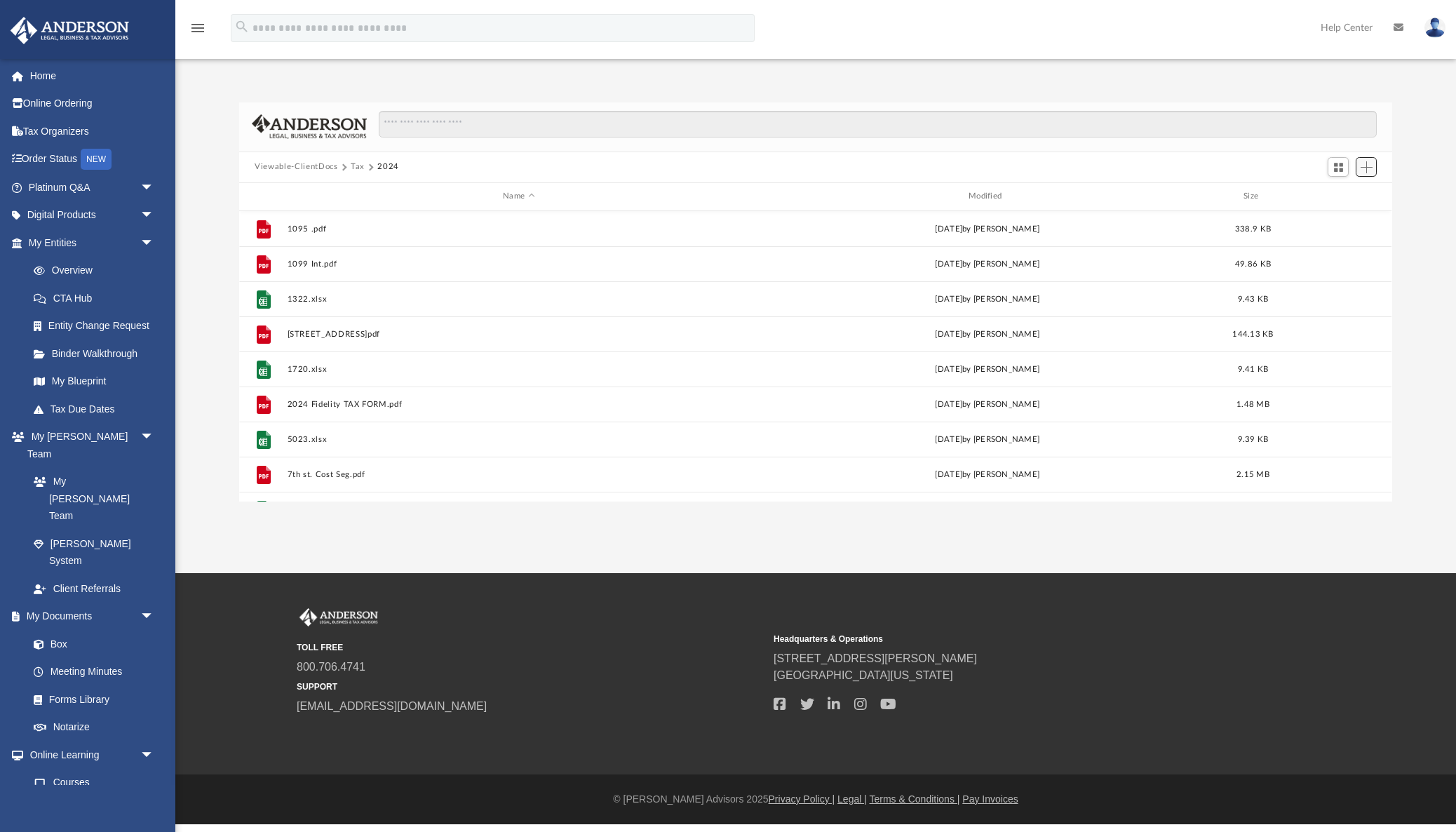
click at [1364, 162] on span "Add" at bounding box center [1366, 167] width 12 height 12
click at [1339, 196] on li "Upload" at bounding box center [1347, 195] width 45 height 15
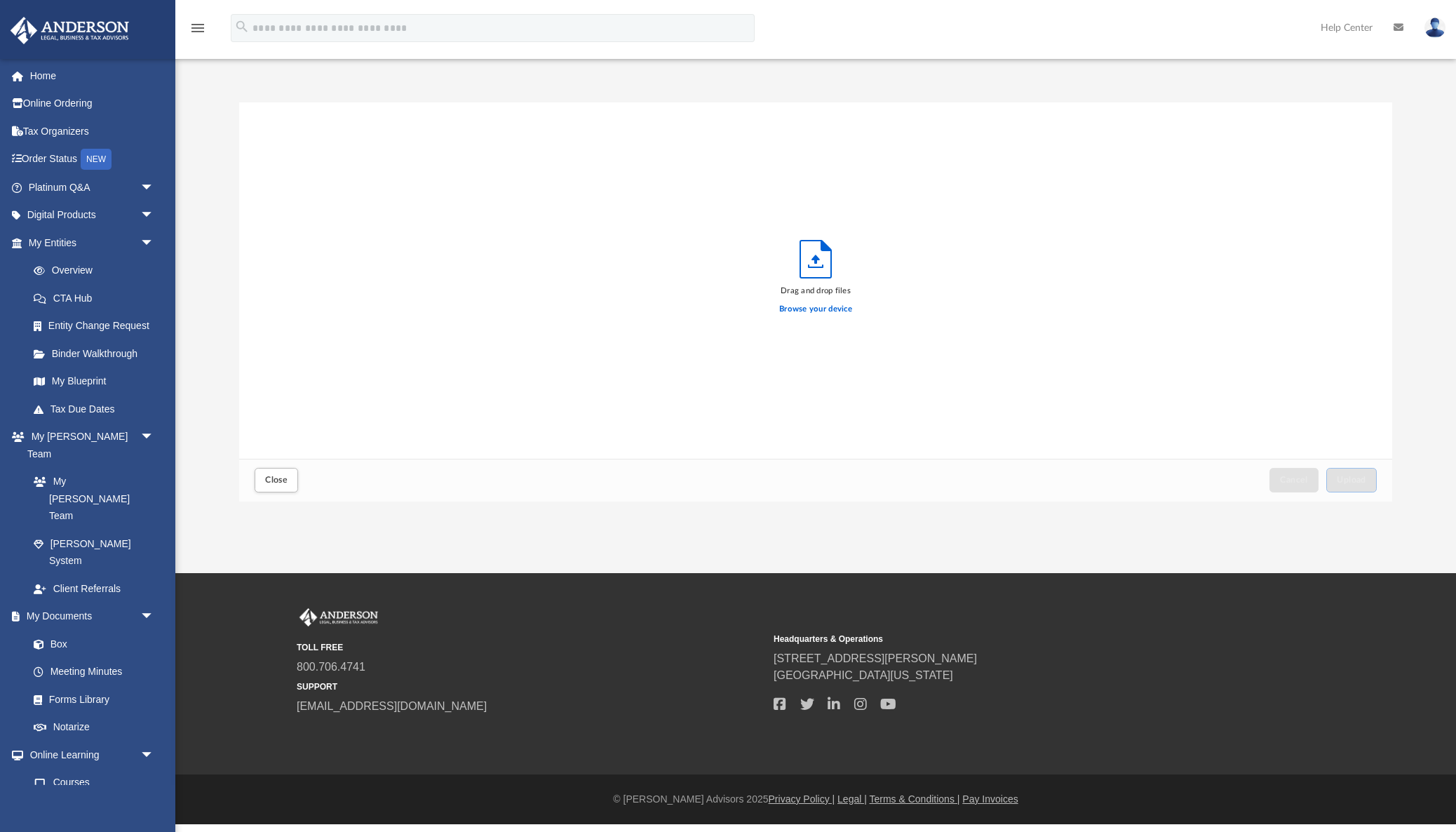
scroll to position [356, 1153]
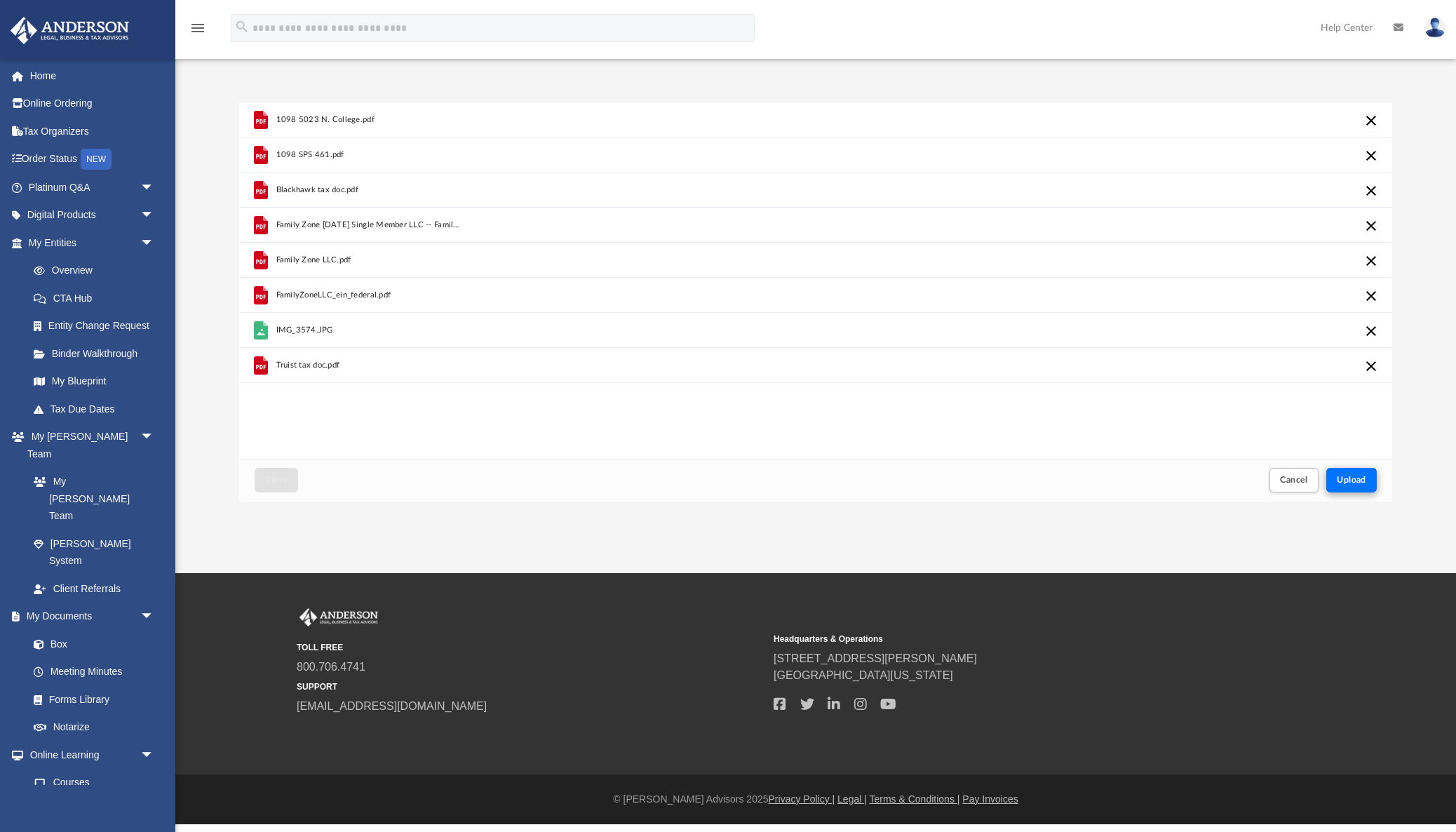
click at [1353, 475] on span "Upload" at bounding box center [1352, 479] width 30 height 8
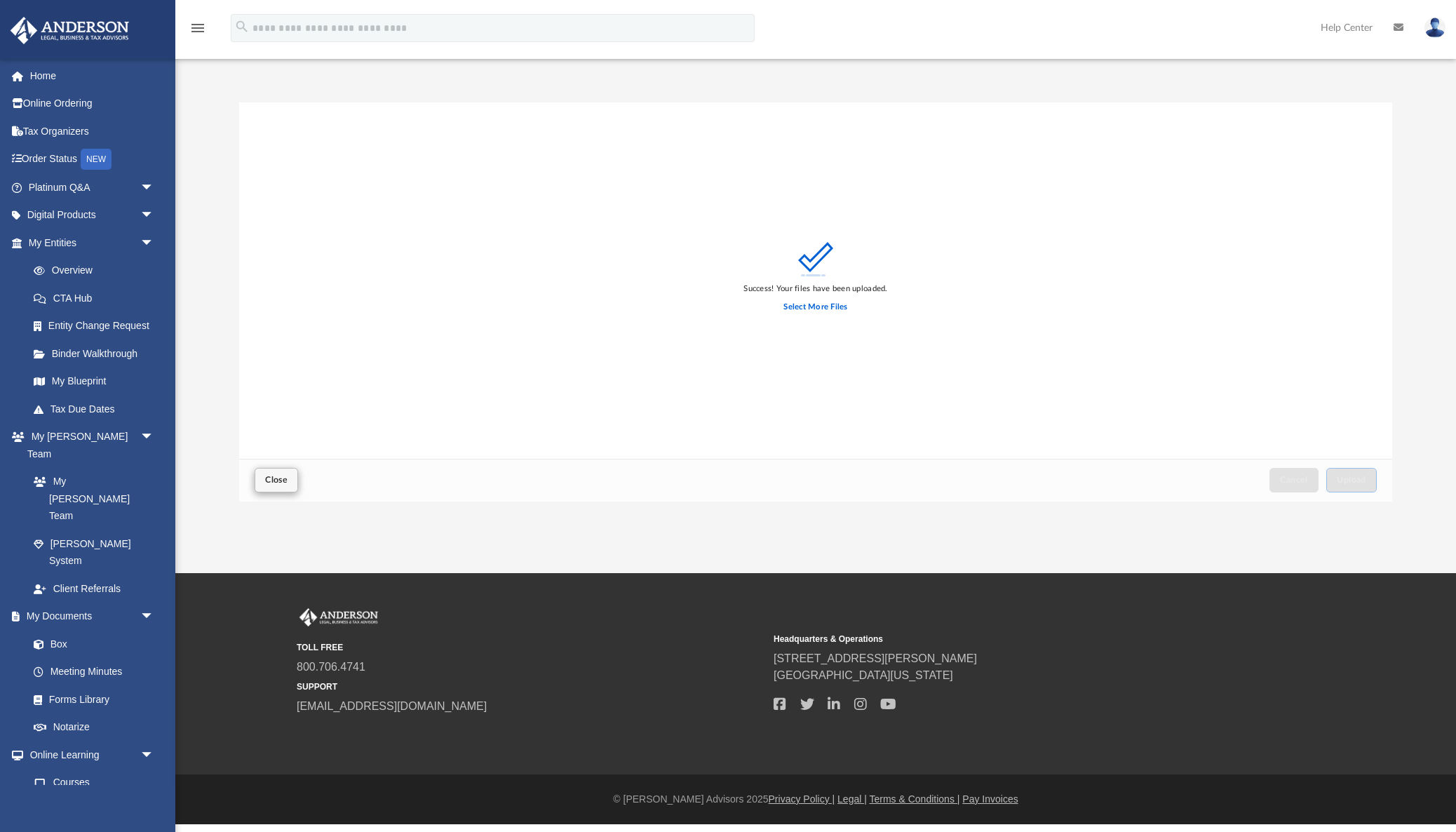
click at [276, 481] on span "Close" at bounding box center [276, 479] width 22 height 8
